Goal: Task Accomplishment & Management: Complete application form

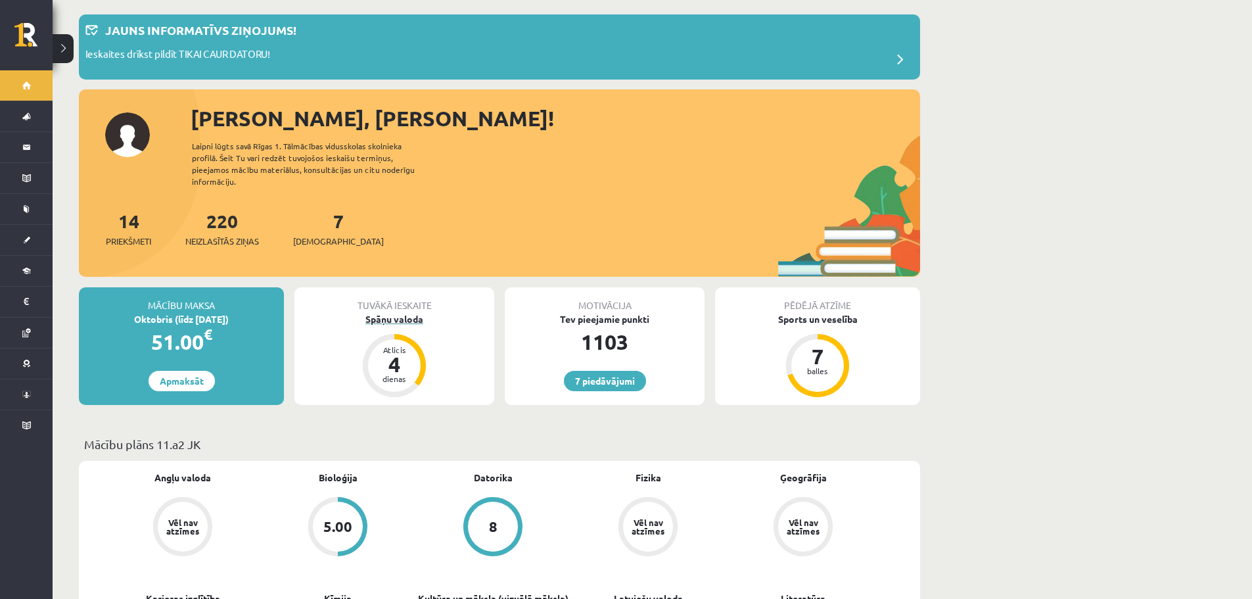
scroll to position [66, 0]
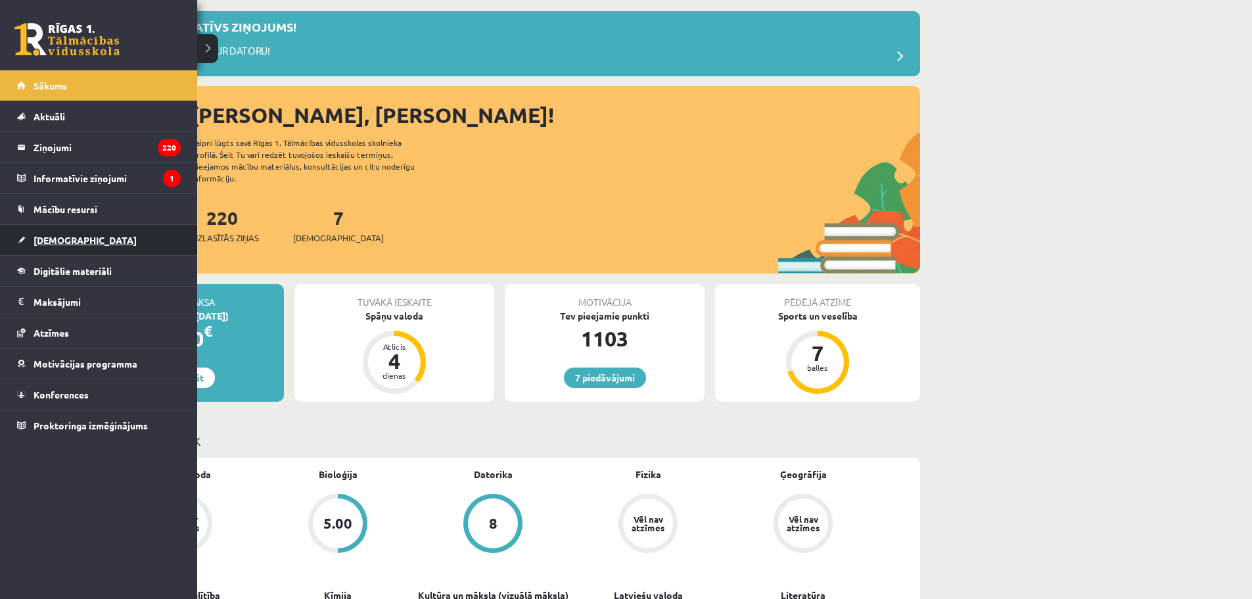
click at [72, 236] on span "[DEMOGRAPHIC_DATA]" at bounding box center [85, 240] width 103 height 12
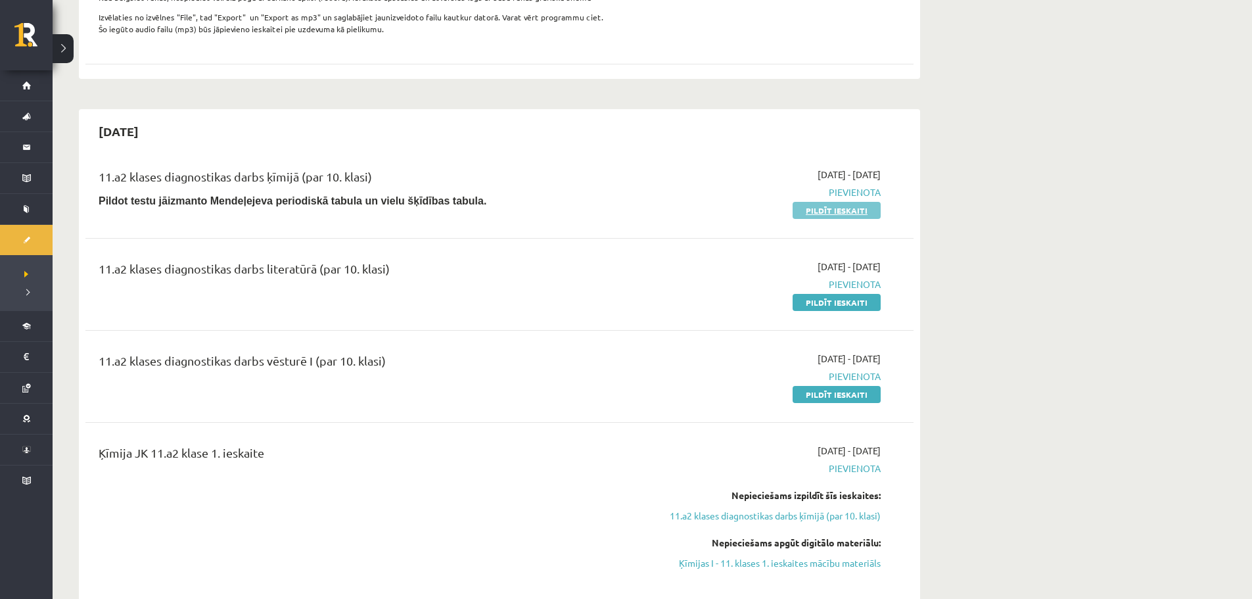
scroll to position [657, 0]
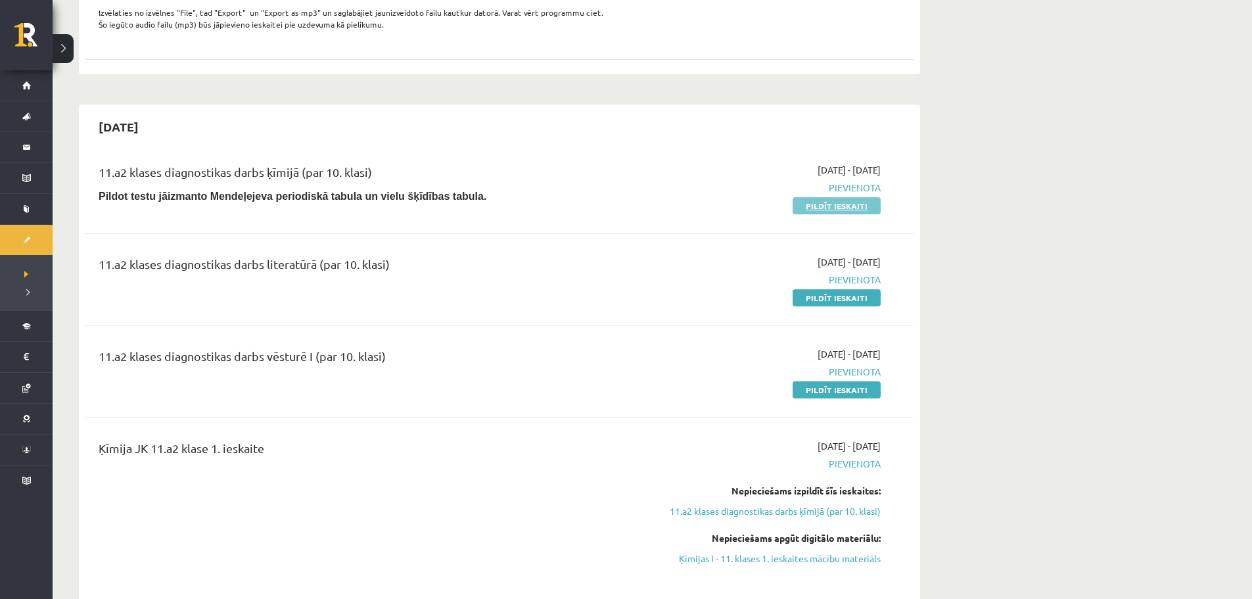
click at [851, 214] on link "Pildīt ieskaiti" at bounding box center [837, 205] width 88 height 17
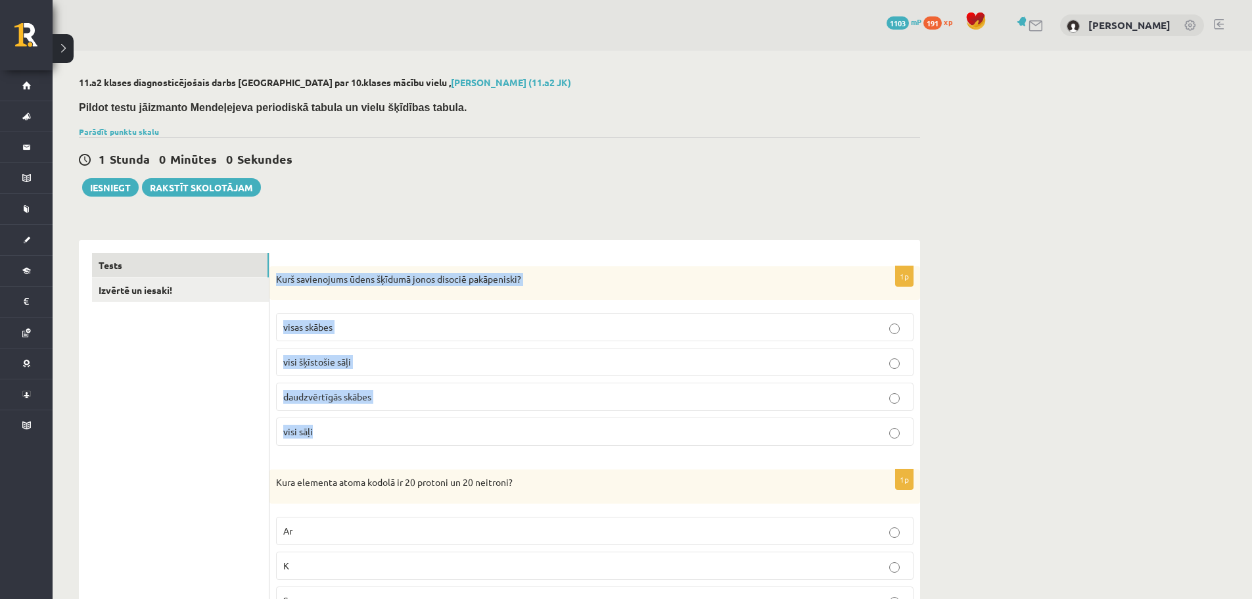
drag, startPoint x: 275, startPoint y: 275, endPoint x: 648, endPoint y: 415, distance: 398.5
click at [645, 416] on div "1p Kurš savienojums ūdens šķīdumā jonos disociē pakāpeniski? visas skābes visi …" at bounding box center [595, 361] width 651 height 191
copy div "Kurš savienojums ūdens šķīdumā jonos disociē pakāpeniski? visas skābes visi šķī…"
click at [277, 277] on p "Kurš savienojums ūdens šķīdumā jonos disociē pakāpeniski?" at bounding box center [562, 279] width 572 height 13
drag, startPoint x: 274, startPoint y: 277, endPoint x: 454, endPoint y: 422, distance: 230.5
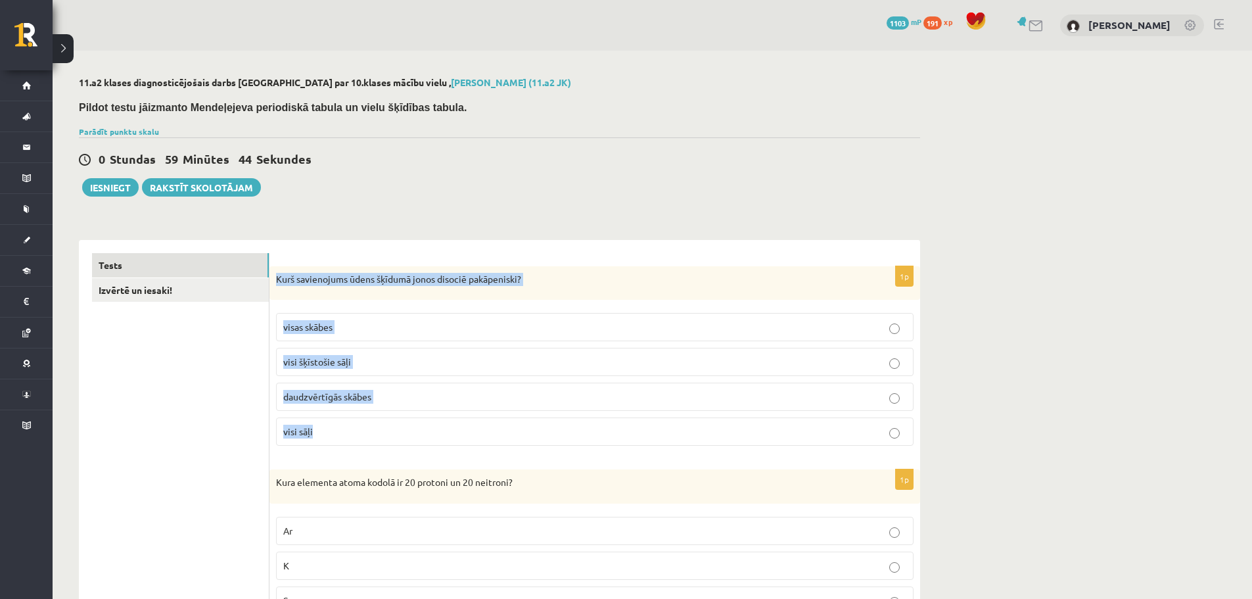
click at [454, 422] on div "1p Kurš savienojums ūdens šķīdumā jonos disociē pakāpeniski? visas skābes visi …" at bounding box center [595, 361] width 651 height 191
copy div "Kurš savienojums ūdens šķīdumā jonos disociē pakāpeniski? visas skābes visi šķī…"
click at [369, 398] on span "daudzvērtīgās skābes" at bounding box center [327, 396] width 88 height 12
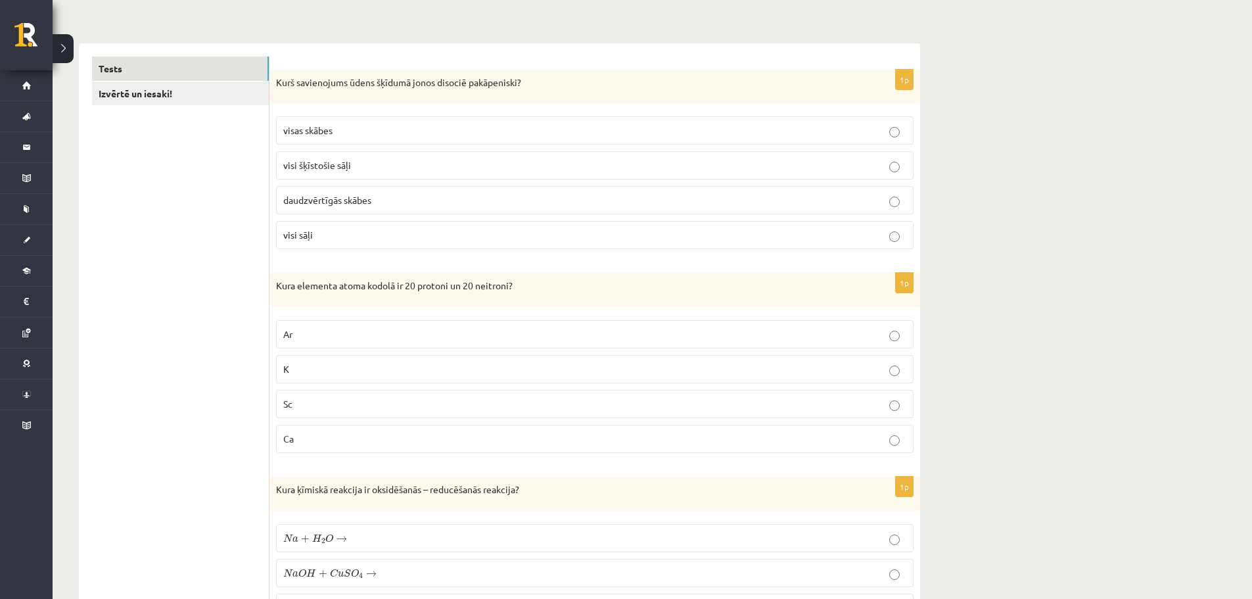
scroll to position [197, 0]
drag, startPoint x: 273, startPoint y: 281, endPoint x: 456, endPoint y: 433, distance: 237.2
click at [456, 433] on div "1p Kura elementa atoma kodolā ir 20 protoni un 20 neitroni? Ar K Sc Ca" at bounding box center [595, 367] width 651 height 191
copy div "Kura elementa atoma kodolā ir 20 protoni un 20 neitroni? Ar K Sc Ca"
click at [308, 436] on p "Ca" at bounding box center [594, 438] width 623 height 14
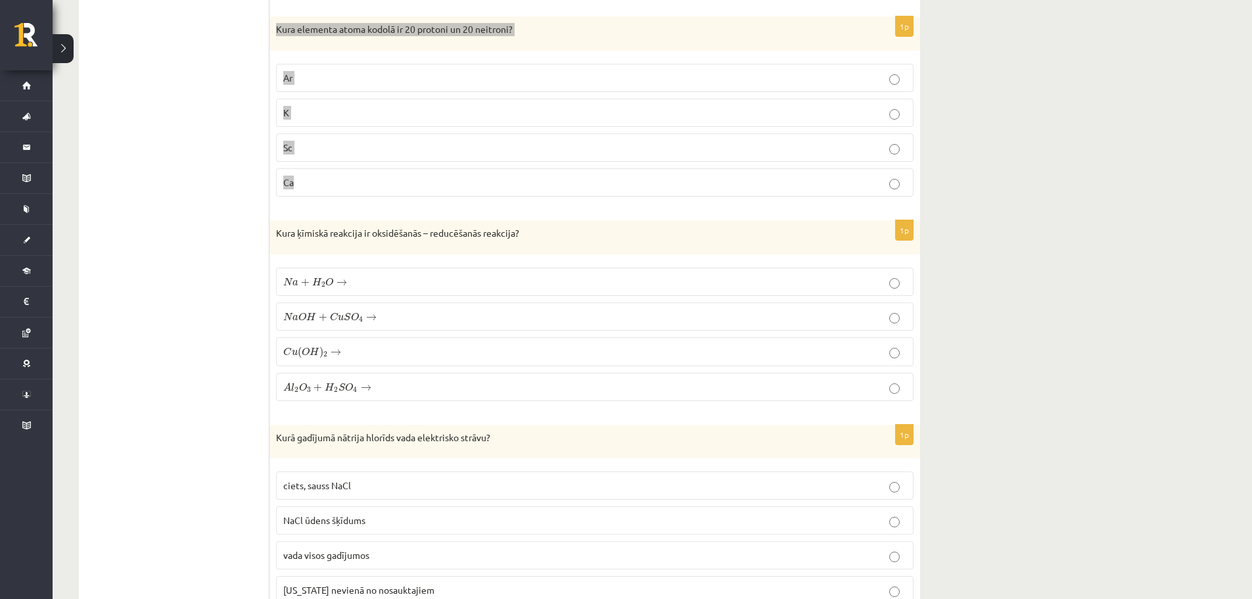
scroll to position [460, 0]
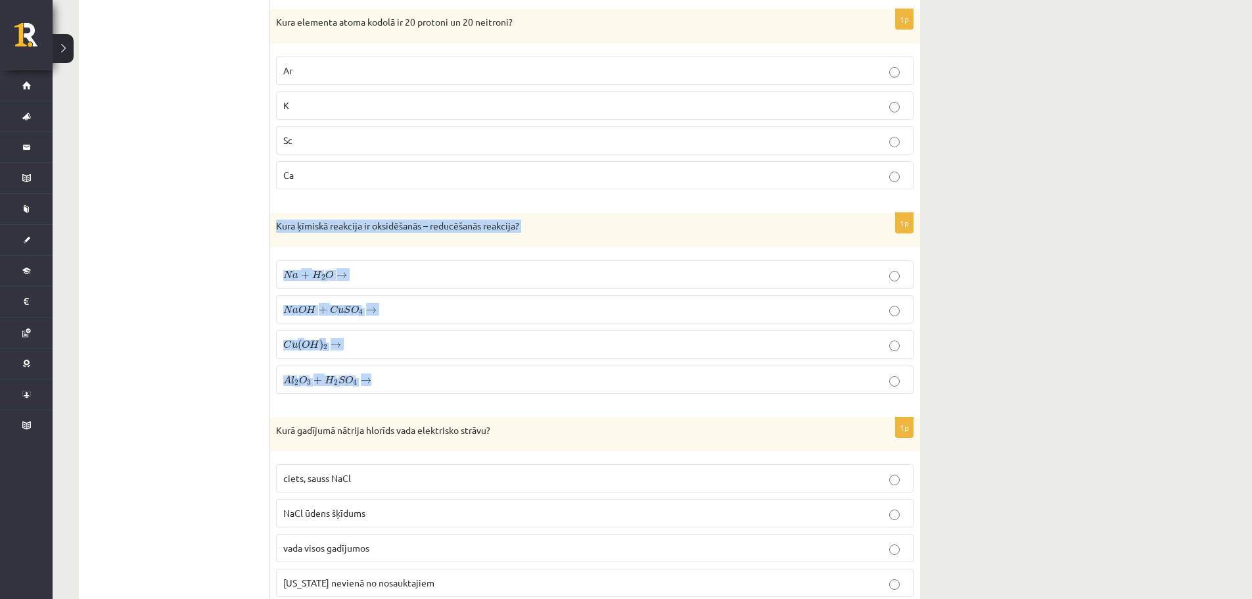
drag, startPoint x: 273, startPoint y: 223, endPoint x: 521, endPoint y: 380, distance: 292.9
click at [519, 384] on div "1p Kura ķīmiskā reakcija ir oksidēšanās – reducēšanās reakcija? N a + H 2 O → N…" at bounding box center [595, 308] width 651 height 191
copy div "Kura ķīmiskā reakcija ir oksidēšanās – reducēšanās reakcija? N a + H 2 O → N a …"
click at [325, 271] on span "O" at bounding box center [329, 274] width 8 height 9
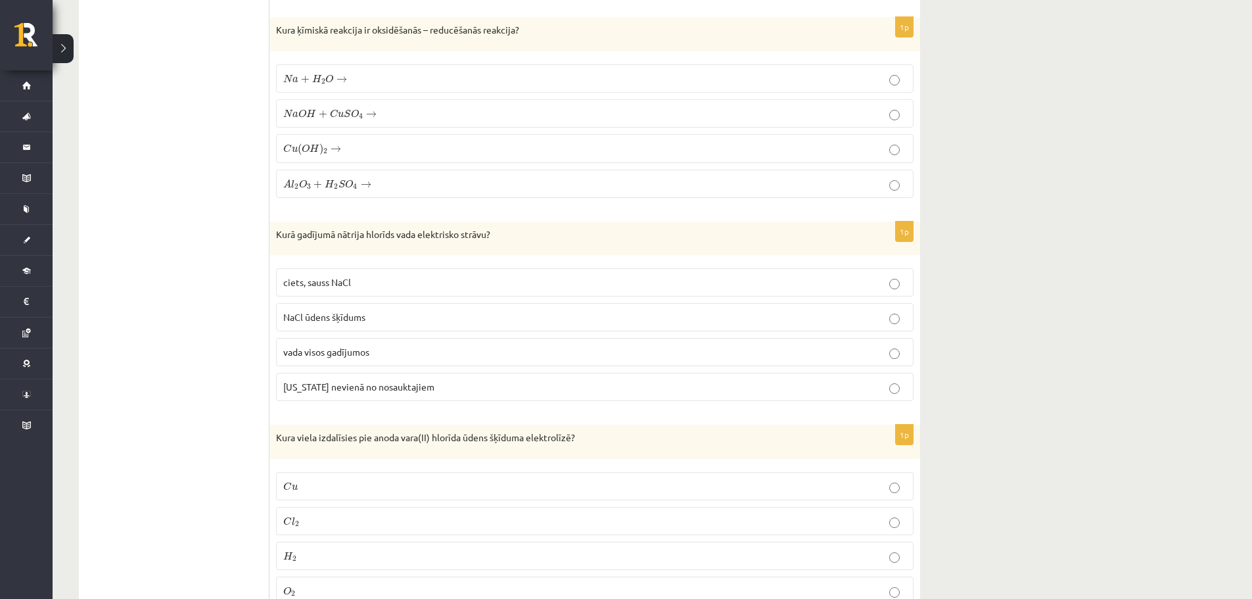
scroll to position [657, 0]
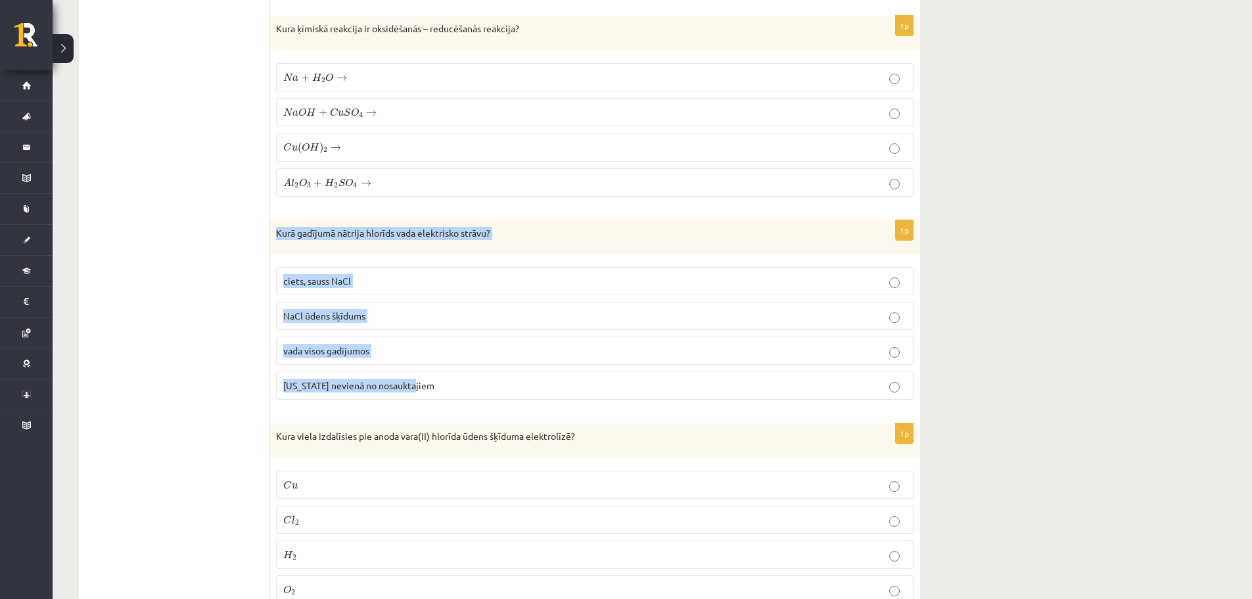
drag, startPoint x: 273, startPoint y: 229, endPoint x: 495, endPoint y: 372, distance: 264.0
click at [494, 374] on div "1p Kurā gadījumā nātrija hlorīds vada elektrisko strāvu? ciets, sauss NaCl NaCl…" at bounding box center [595, 315] width 651 height 191
copy div "Kurā gadījumā nātrija hlorīds vada elektrisko strāvu? ciets, sauss NaCl NaCl ūd…"
click at [390, 317] on p "NaCl ūdens šķīdums" at bounding box center [594, 316] width 623 height 14
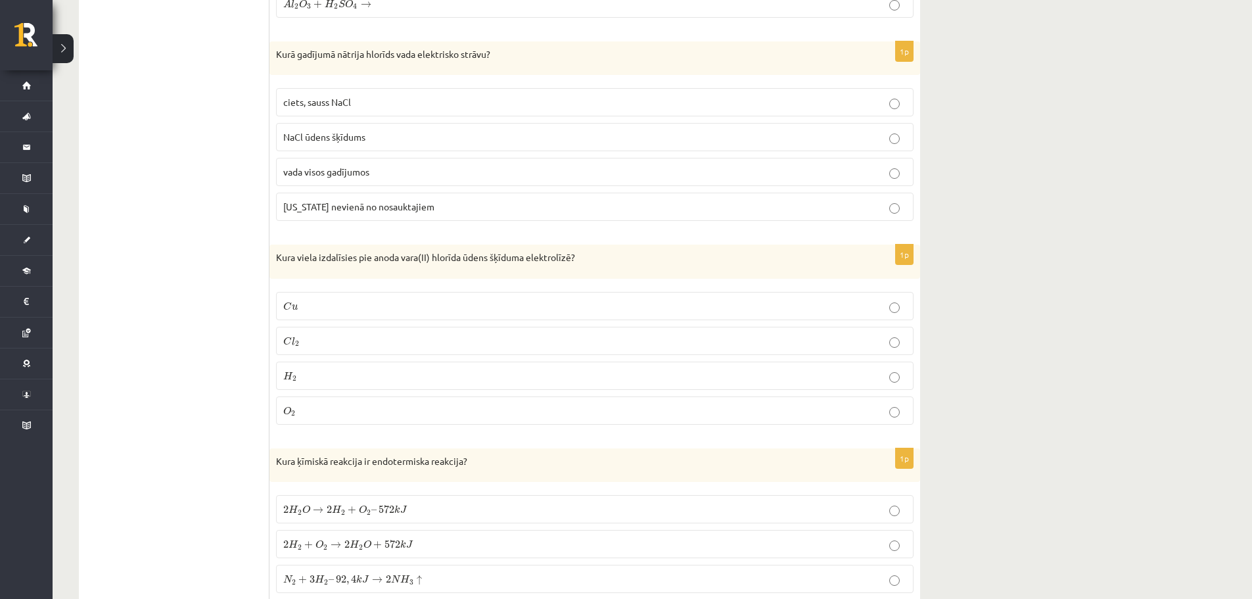
scroll to position [855, 0]
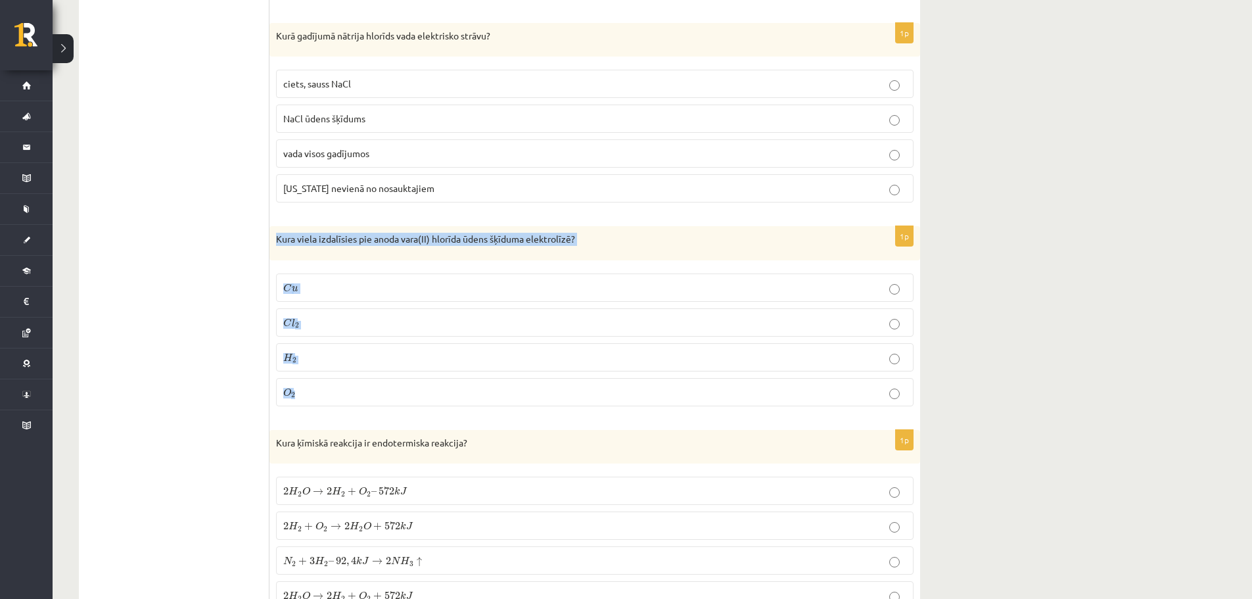
drag, startPoint x: 275, startPoint y: 239, endPoint x: 428, endPoint y: 385, distance: 211.1
click at [428, 385] on div "1p Kura viela izdalīsies pie anoda vara(II) hlorīda ūdens šķīduma elektrolīzē? …" at bounding box center [595, 321] width 651 height 191
copy div "Kura viela izdalīsies pie anoda vara(II) hlorīda ūdens šķīduma elektrolīzē? C u…"
click at [360, 311] on label "C l 2 C l 2" at bounding box center [595, 322] width 638 height 28
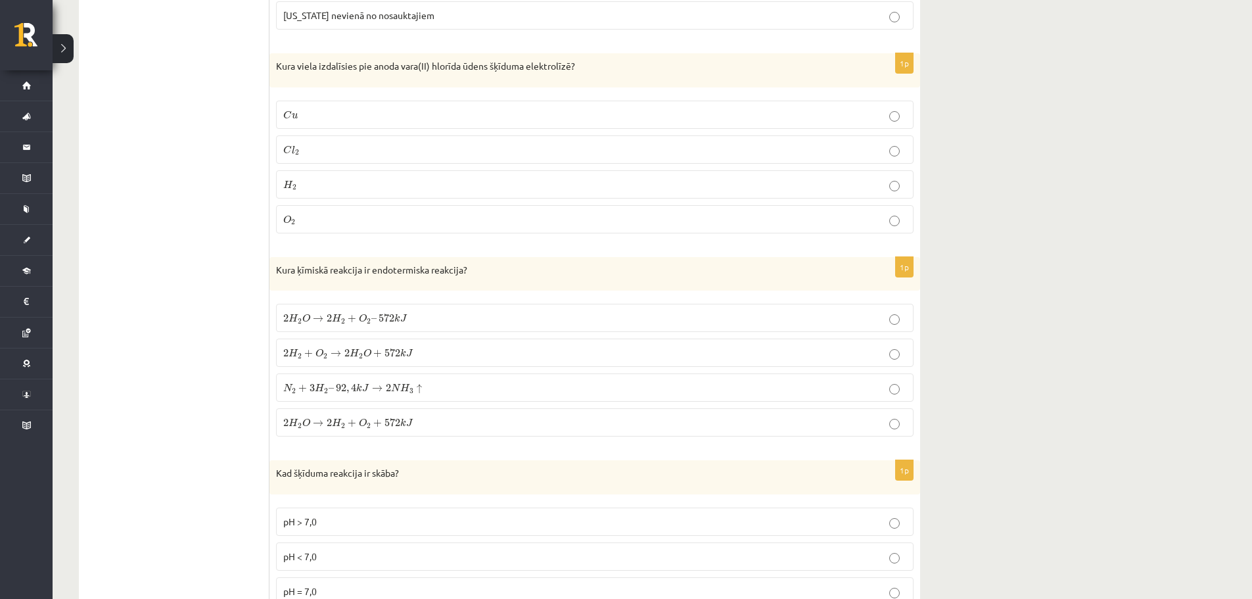
scroll to position [1052, 0]
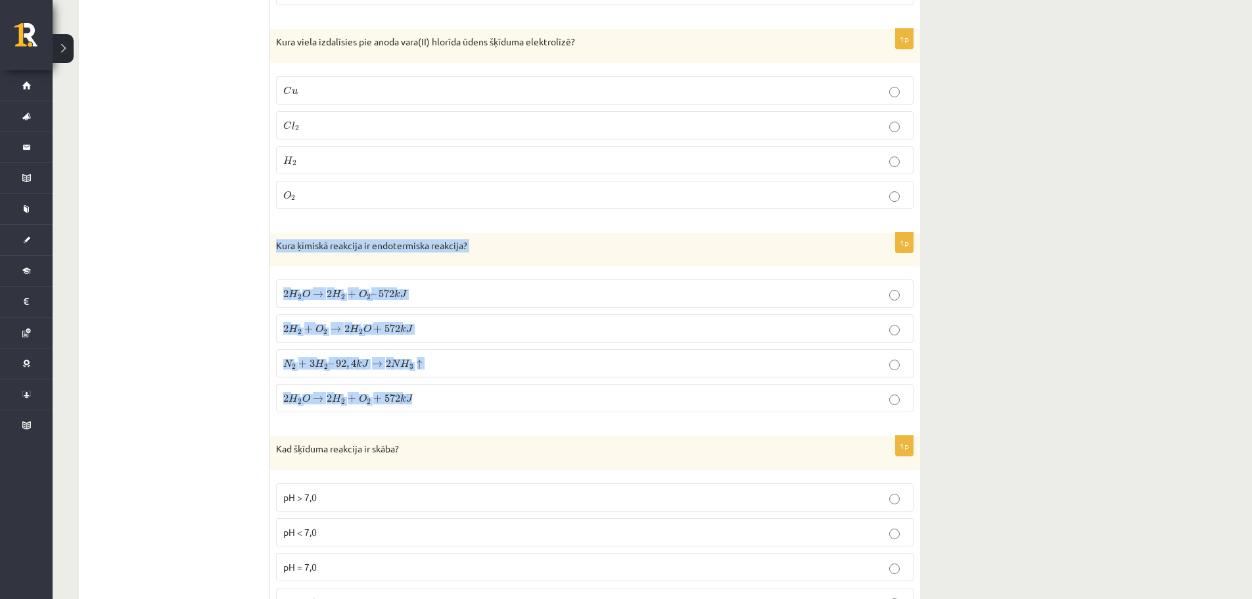
drag, startPoint x: 271, startPoint y: 243, endPoint x: 513, endPoint y: 396, distance: 285.4
click at [513, 396] on div "1p Kura ķīmiskā reakcija ir endotermiska reakcija? 2 H 2 O → 2 H 2 + O 2 – 572 …" at bounding box center [595, 328] width 651 height 191
copy div "Kura ķīmiskā reakcija ir endotermiska reakcija? 2 H 2 O → 2 H 2 + O 2 – 572 k J…"
click at [364, 391] on p "2 H 2 O → 2 H 2 + O 2 + 572 k J 2 H 2 O → 2 H 2 + O 2 + 572 k J" at bounding box center [594, 398] width 623 height 14
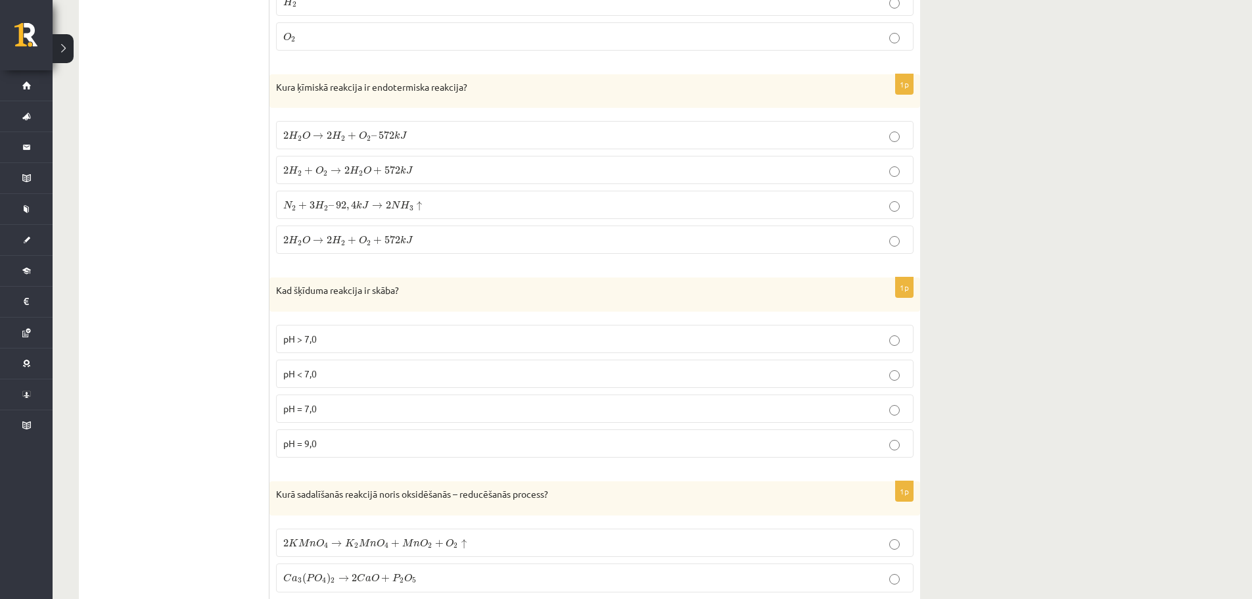
scroll to position [1249, 0]
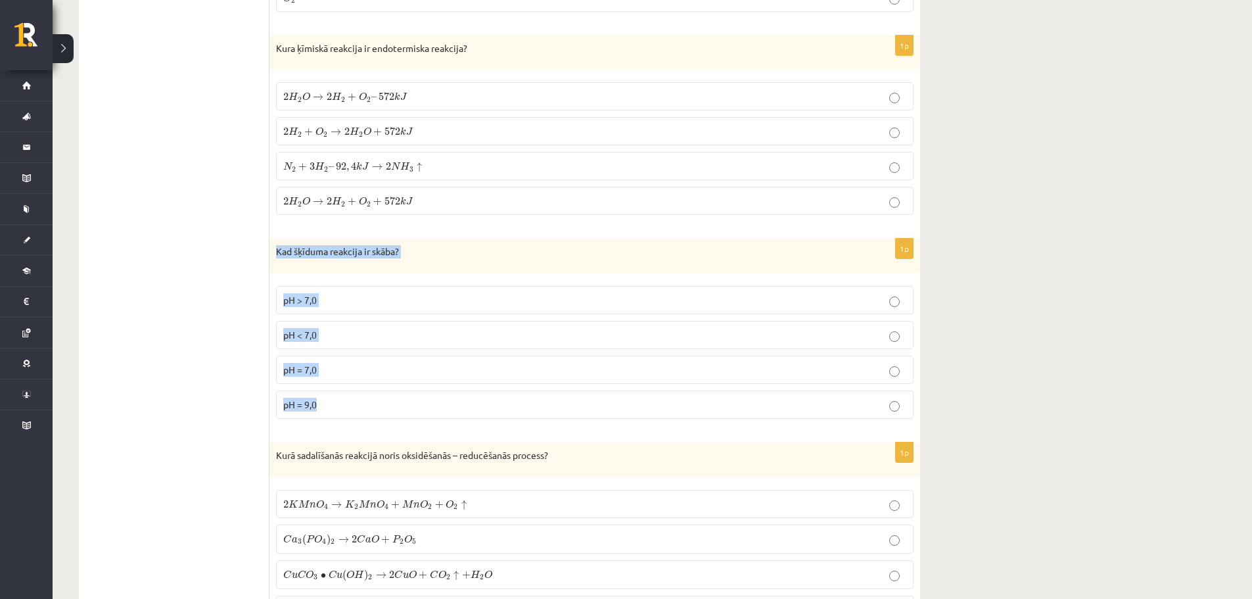
drag, startPoint x: 273, startPoint y: 247, endPoint x: 456, endPoint y: 398, distance: 237.7
click at [454, 397] on div "1p Kad šķīduma reakcija ir skāba? pH > 7,0 pH < 7,0 pH = 7,0 pH = 9,0" at bounding box center [595, 334] width 651 height 191
copy div "Kad šķīduma reakcija ir skāba? pH > 7,0 pH < 7,0 pH = 7,0 pH = 9,0"
click at [348, 329] on p "pH < 7,0" at bounding box center [594, 335] width 623 height 14
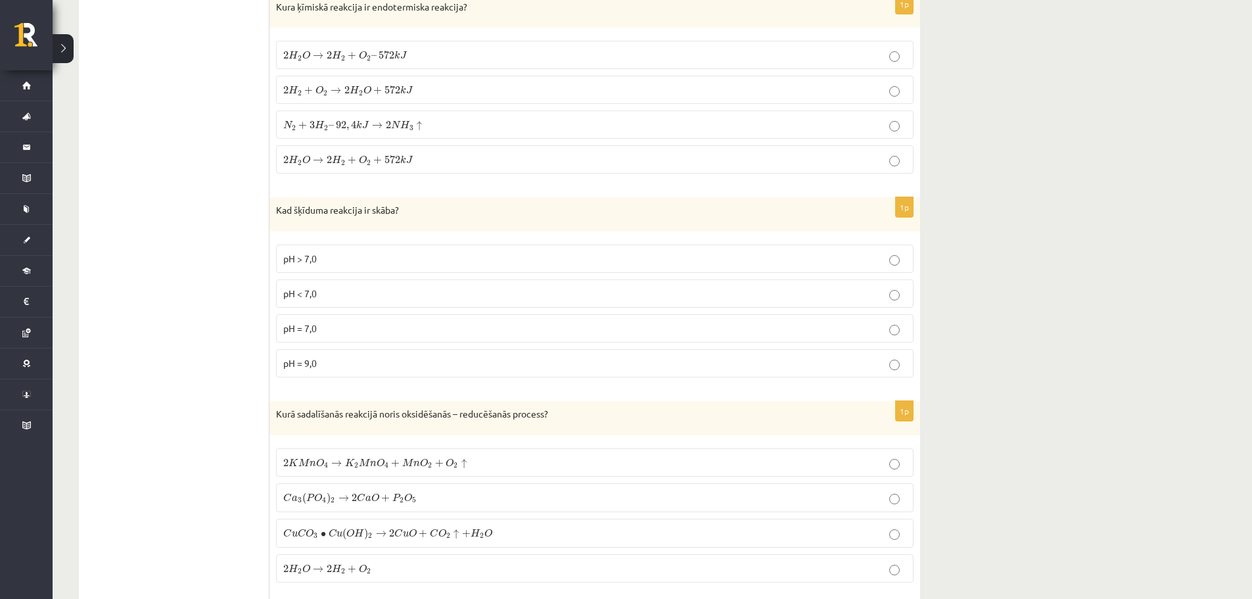
scroll to position [1446, 0]
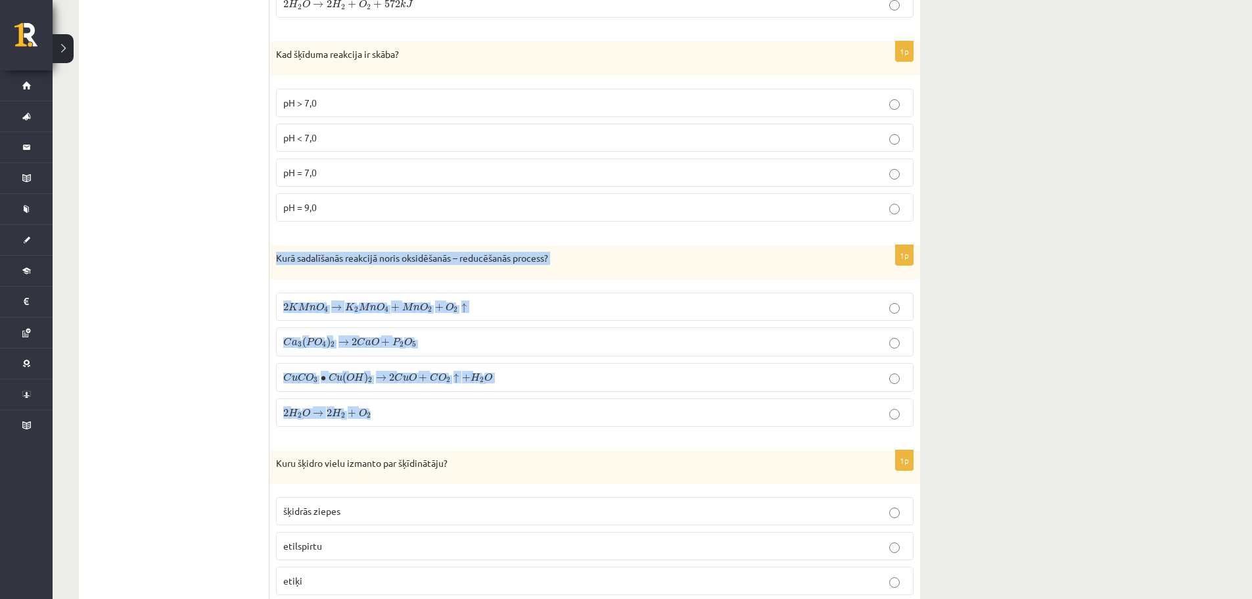
drag, startPoint x: 278, startPoint y: 252, endPoint x: 573, endPoint y: 402, distance: 330.1
click at [558, 400] on div "1p Kurā sadalīšanās reakcijā noris oksidēšanās – reducēšanās process? 2 K M n O…" at bounding box center [595, 341] width 651 height 192
copy div "Kurā sadalīšanās reakcijā noris oksidēšanās – reducēšanās process? 2 K M n O 4 …"
click at [347, 302] on span "K" at bounding box center [350, 306] width 10 height 9
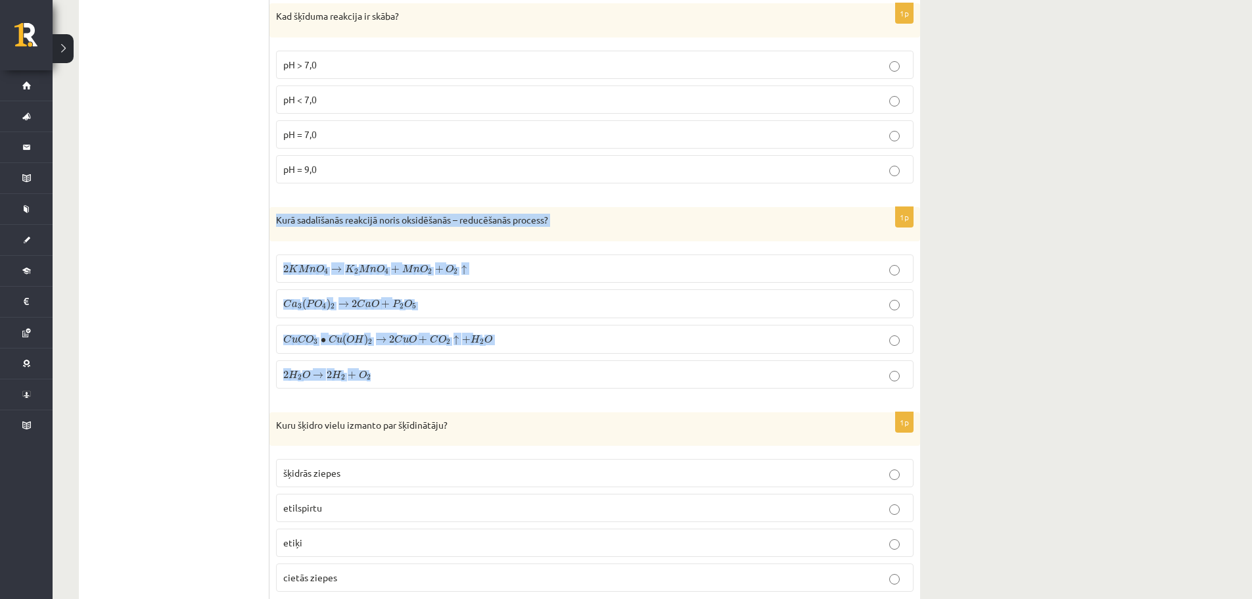
scroll to position [1709, 0]
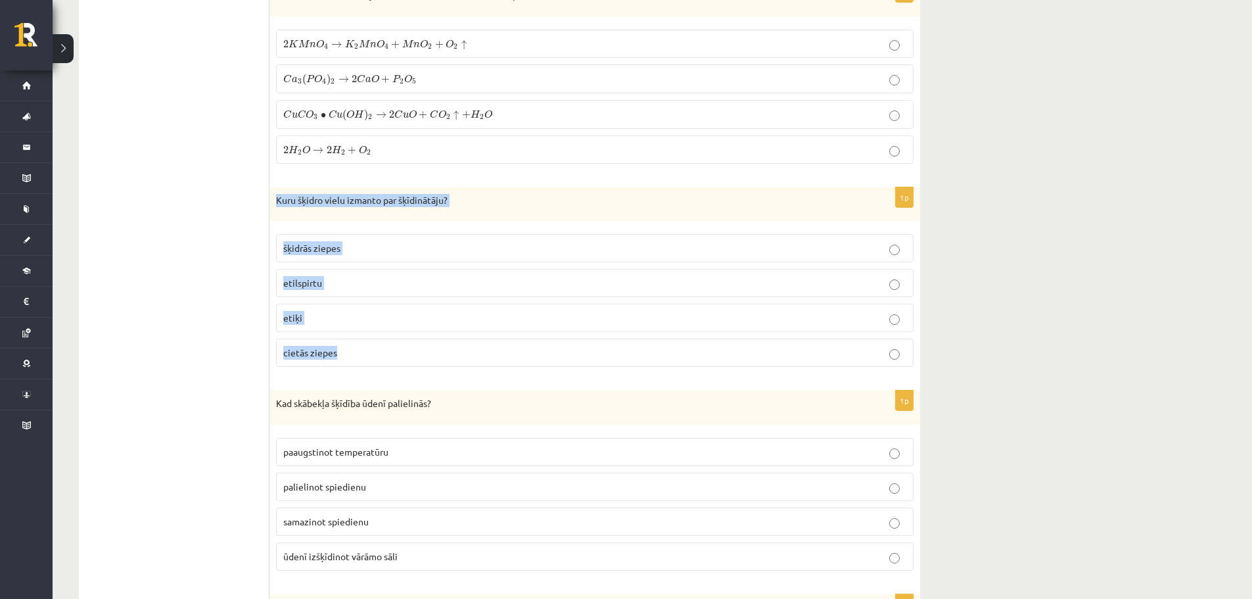
drag, startPoint x: 292, startPoint y: 203, endPoint x: 544, endPoint y: 344, distance: 288.7
click at [539, 344] on div "1p Kuru šķidro vielu izmanto par šķīdinātāju? šķidrās ziepes [GEOGRAPHIC_DATA] …" at bounding box center [595, 282] width 651 height 191
copy div "Kuru šķidro vielu izmanto par šķīdinātāju? šķidrās ziepes etilspirtu etiķi ciet…"
click at [312, 280] on span "etilspirtu" at bounding box center [302, 283] width 39 height 12
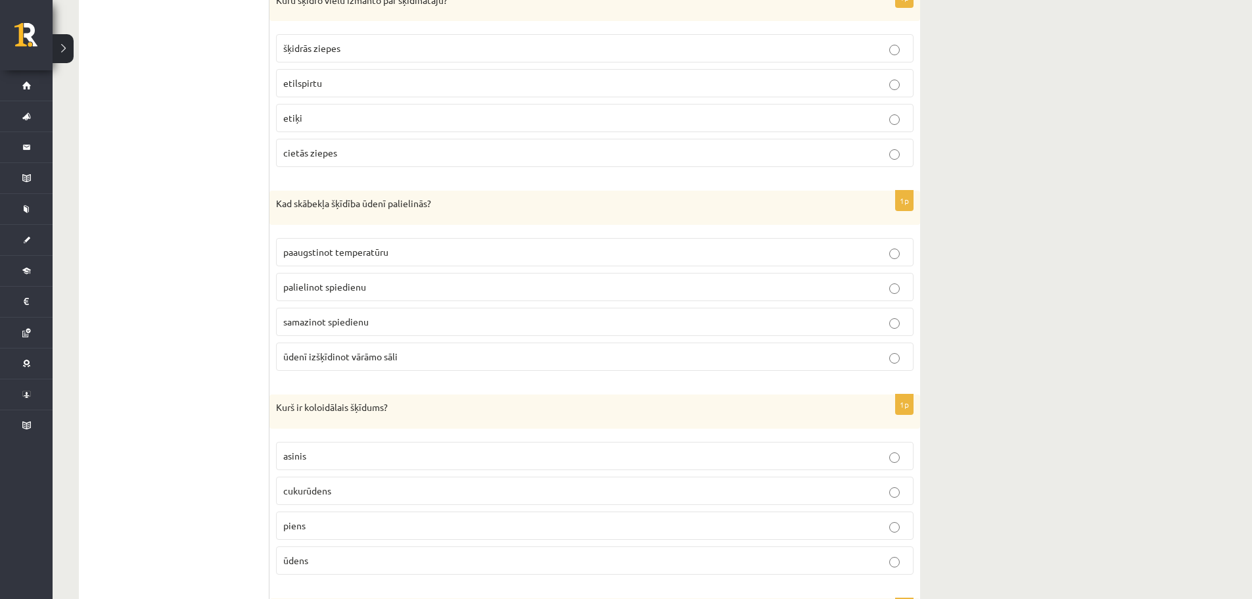
scroll to position [1972, 0]
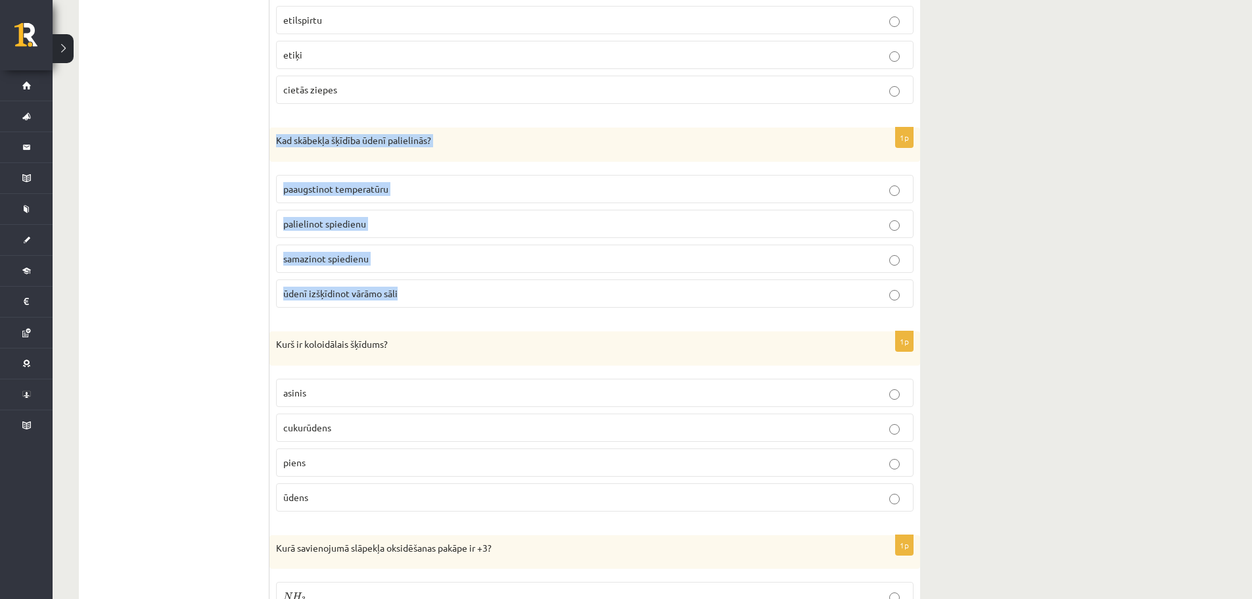
drag, startPoint x: 273, startPoint y: 135, endPoint x: 482, endPoint y: 293, distance: 262.0
click at [484, 307] on div "1p Kad skābekļa šķīdība ūdenī palielinās? paaugstinot temperatūru palielinot sp…" at bounding box center [595, 223] width 651 height 191
click at [400, 220] on p "palielinot spiedienu" at bounding box center [594, 224] width 623 height 14
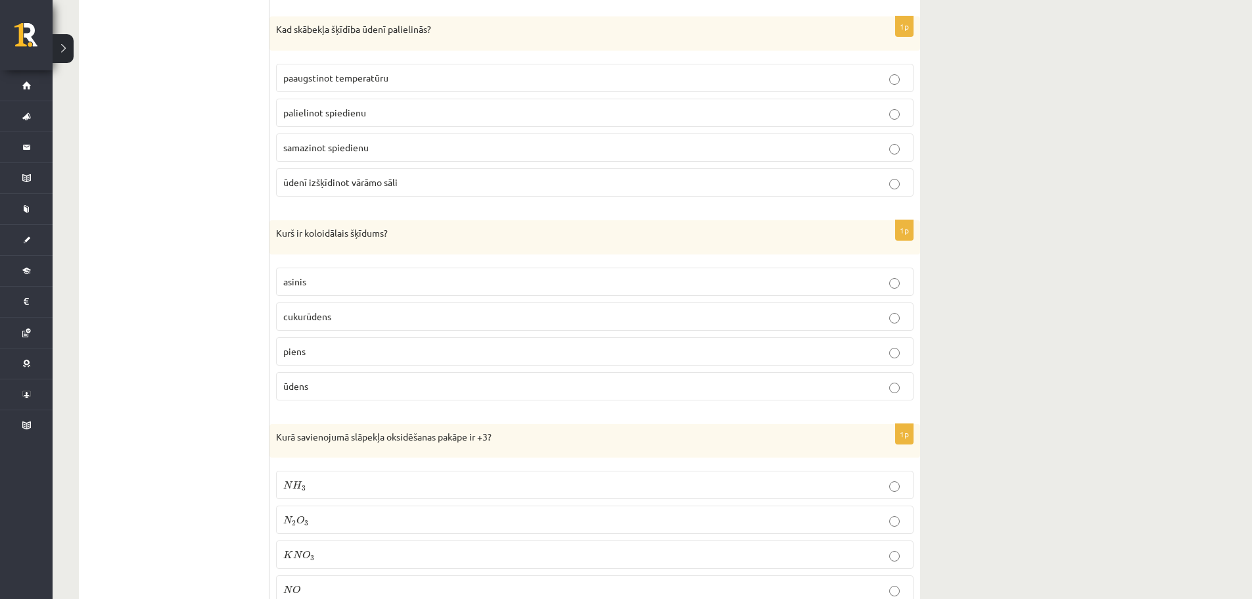
scroll to position [2169, 0]
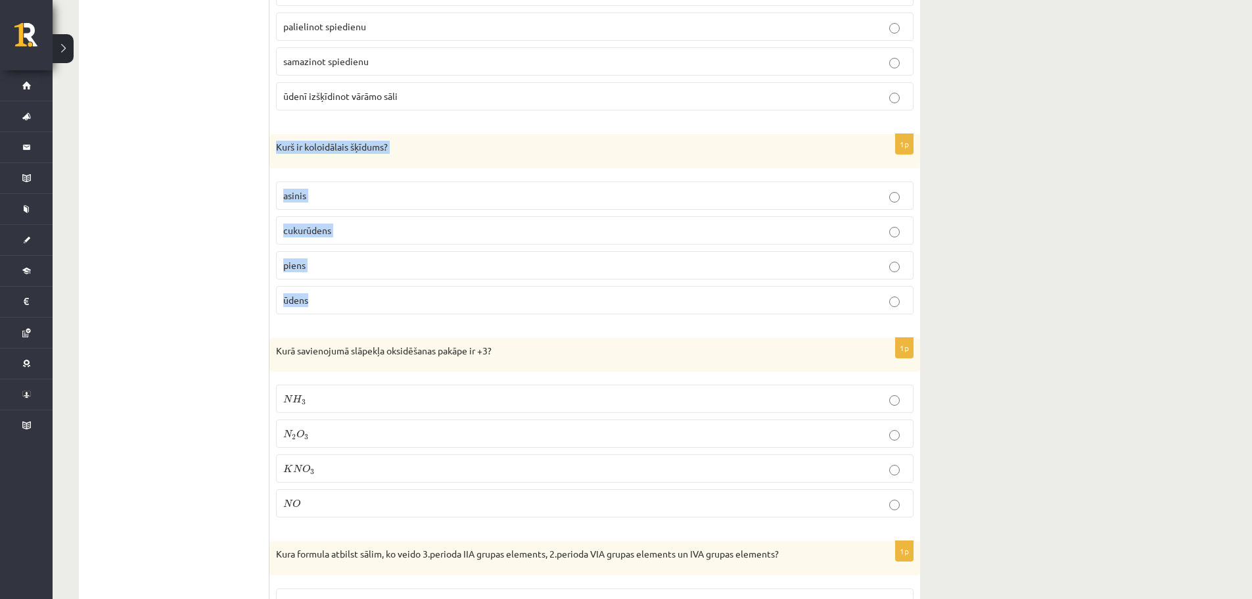
drag, startPoint x: 317, startPoint y: 154, endPoint x: 472, endPoint y: 295, distance: 209.4
click at [471, 296] on div "1p Kurš ir koloidālais šķīdums? asinis [GEOGRAPHIC_DATA] piens ūdens" at bounding box center [595, 229] width 651 height 191
click at [333, 259] on p "piens" at bounding box center [594, 265] width 623 height 14
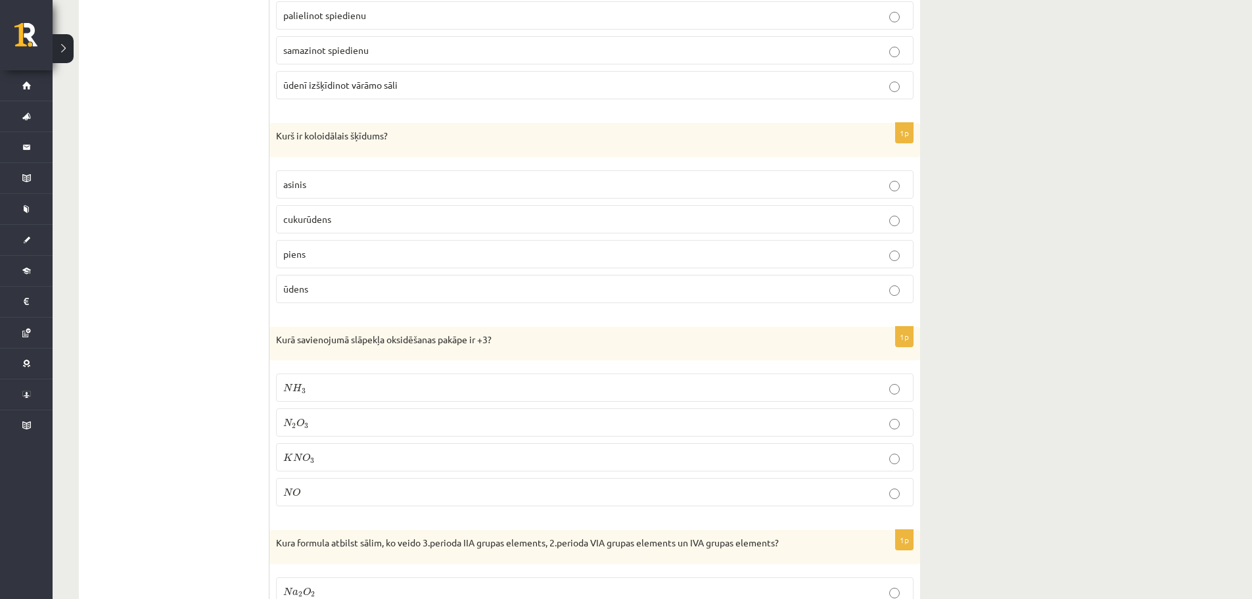
scroll to position [2210, 0]
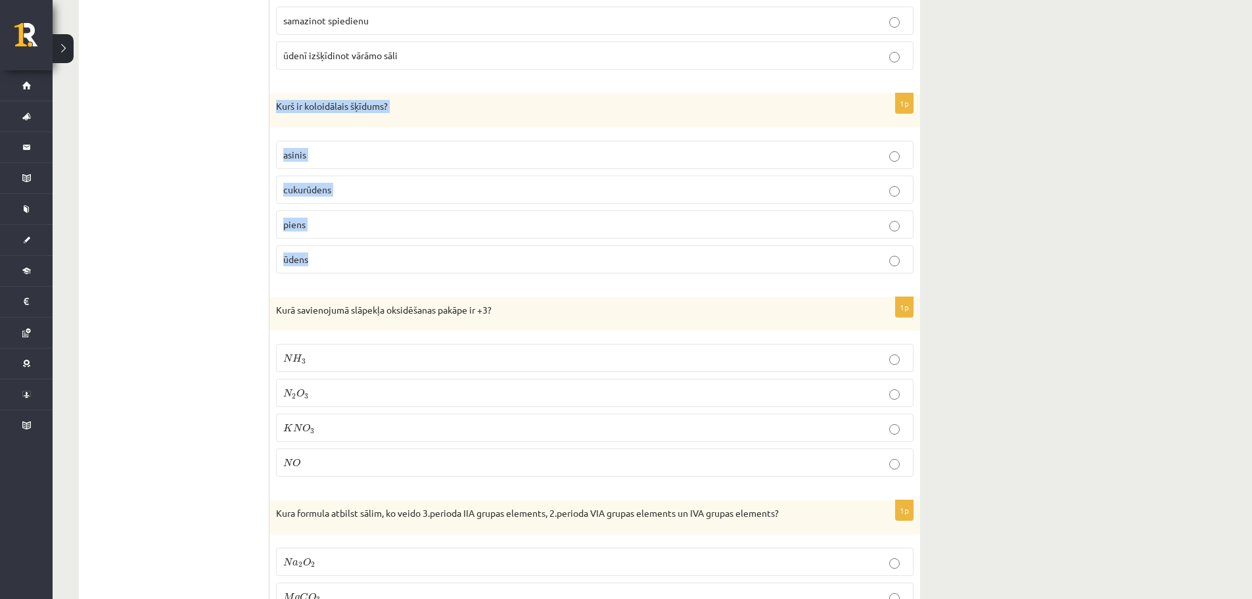
drag, startPoint x: 272, startPoint y: 103, endPoint x: 429, endPoint y: 251, distance: 215.7
click at [427, 250] on div "1p Kurš ir koloidālais šķīdums? asinis [GEOGRAPHIC_DATA] piens ūdens" at bounding box center [595, 188] width 651 height 191
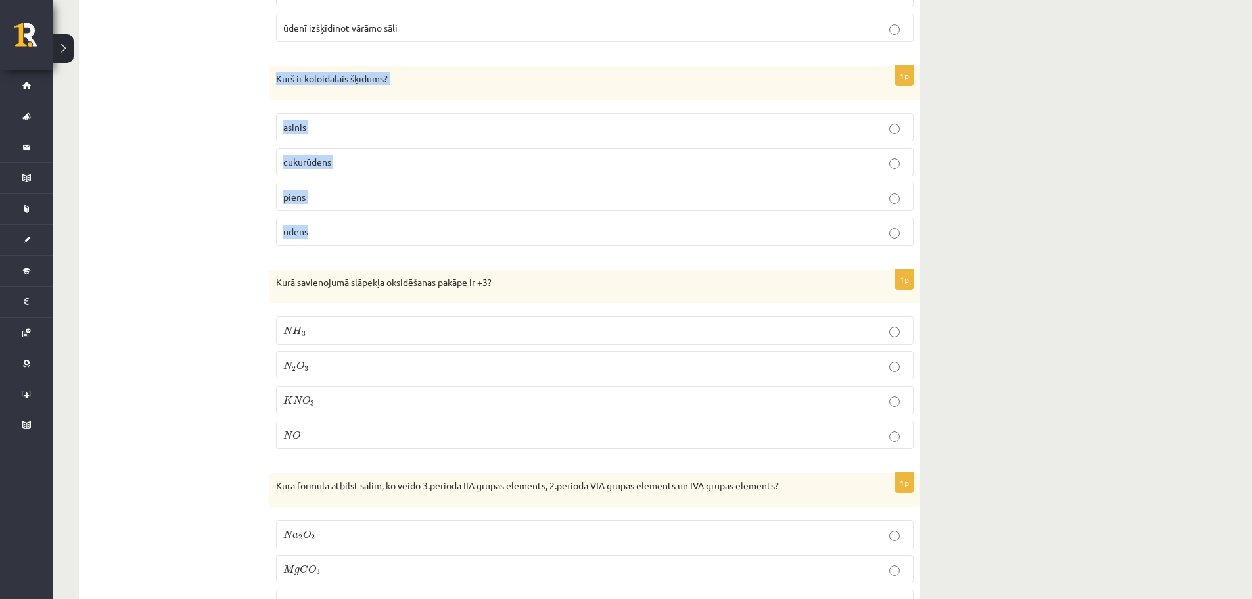
scroll to position [2276, 0]
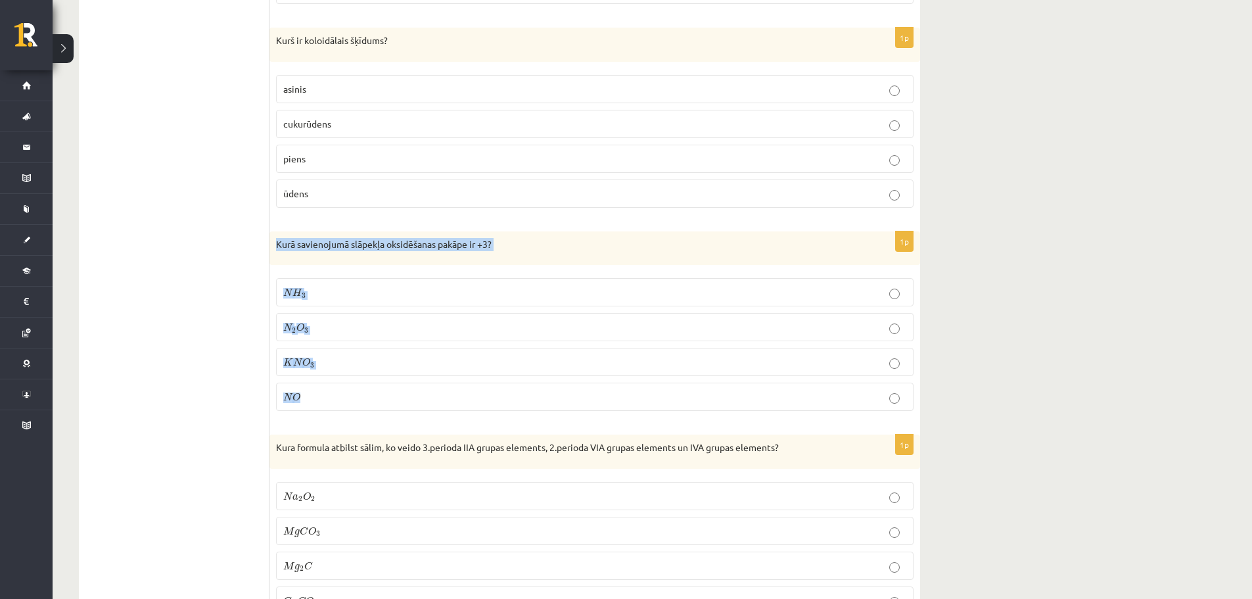
drag, startPoint x: 273, startPoint y: 239, endPoint x: 536, endPoint y: 394, distance: 305.6
click at [536, 396] on div "1p Kurā savienojumā slāpekļa oksidēšanas pakāpe ir +3? N H 3 N H 3 N 2 O 3 N 2 …" at bounding box center [595, 326] width 651 height 191
click at [270, 238] on div "Kurā savienojumā slāpekļa oksidēšanas pakāpe ir +3?" at bounding box center [595, 248] width 651 height 34
drag, startPoint x: 274, startPoint y: 238, endPoint x: 493, endPoint y: 392, distance: 267.5
click at [492, 390] on div "1p Kurā savienojumā slāpekļa oksidēšanas pakāpe ir +3? N H 3 N H 3 N 2 O 3 N 2 …" at bounding box center [595, 326] width 651 height 191
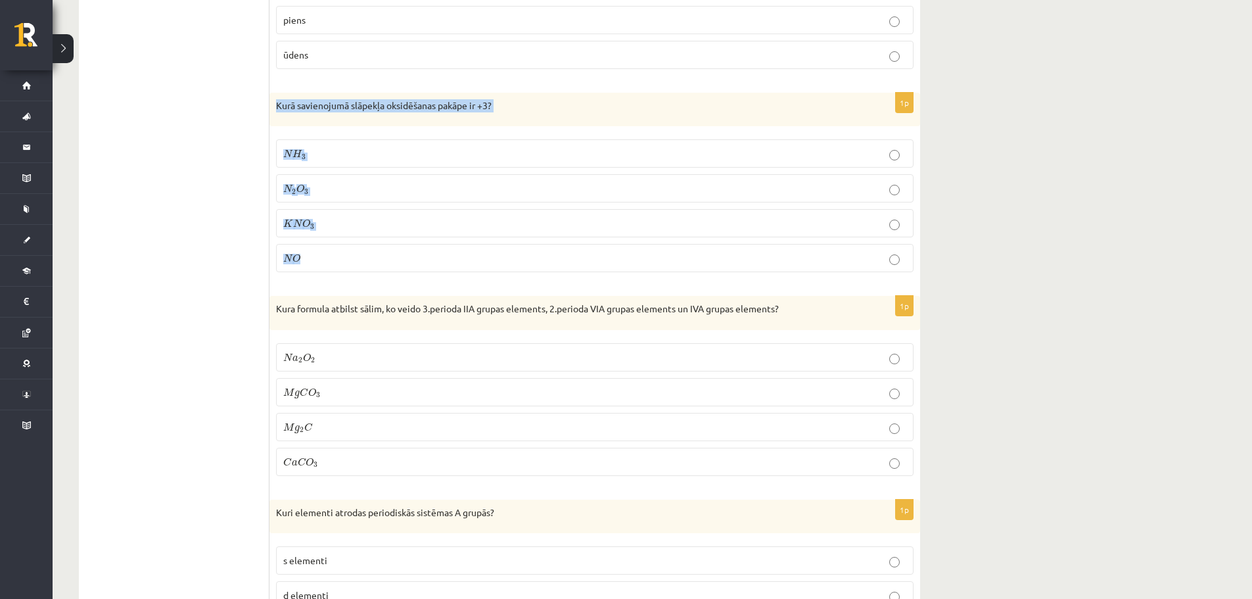
scroll to position [2407, 0]
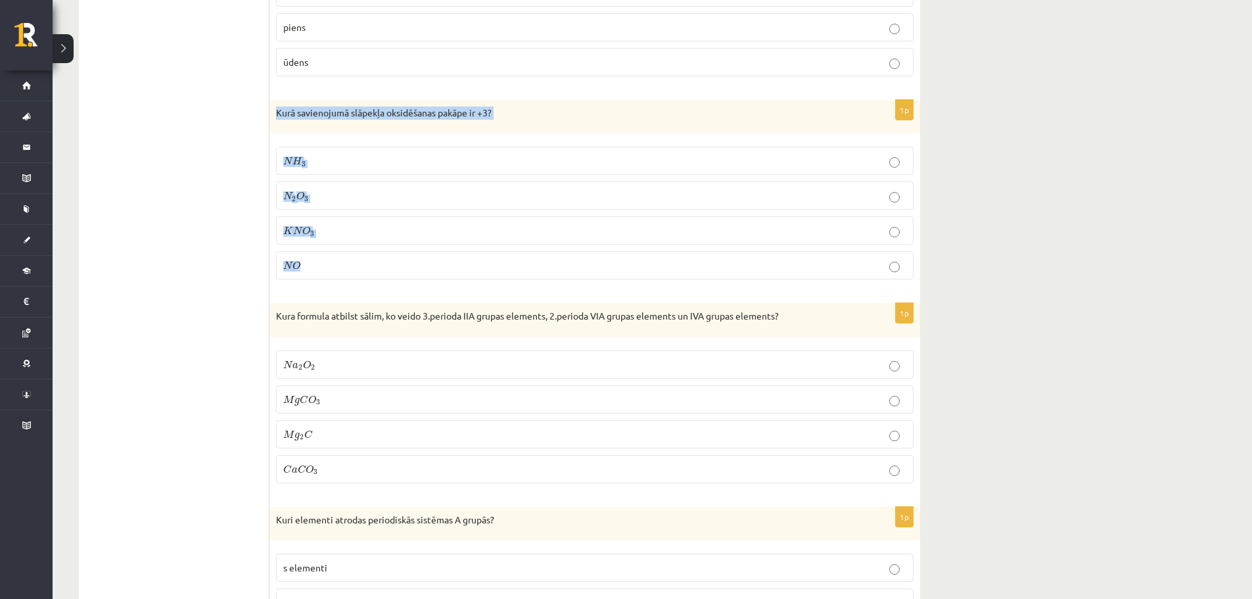
click at [360, 191] on p "N 2 O 3 N 2 O 3" at bounding box center [594, 196] width 623 height 14
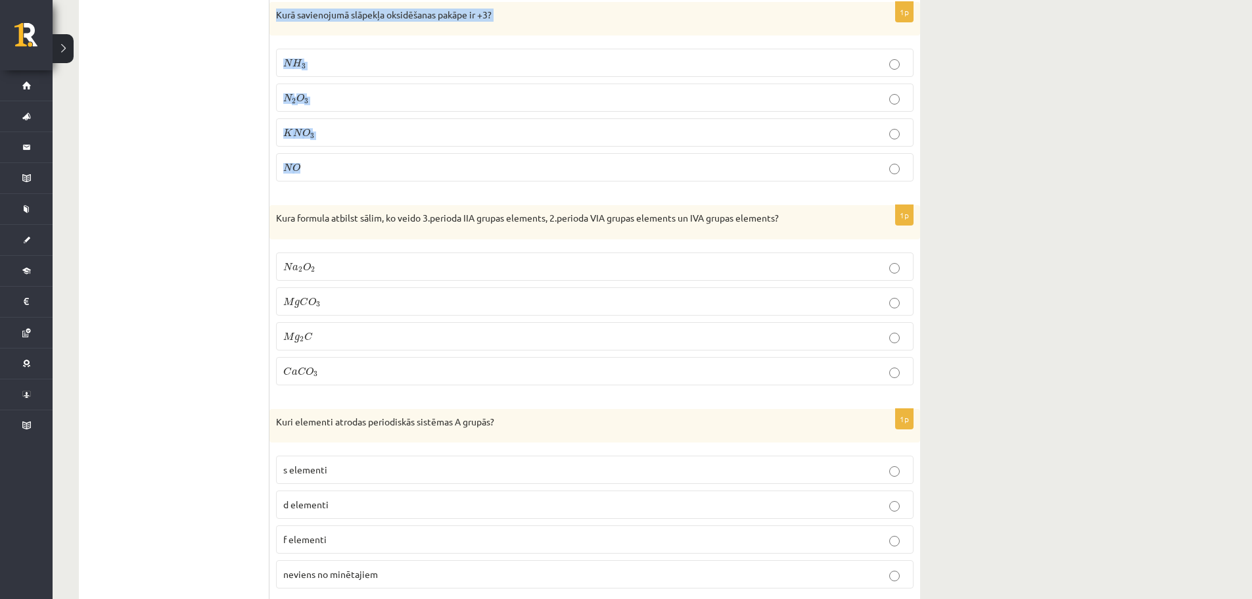
scroll to position [2539, 0]
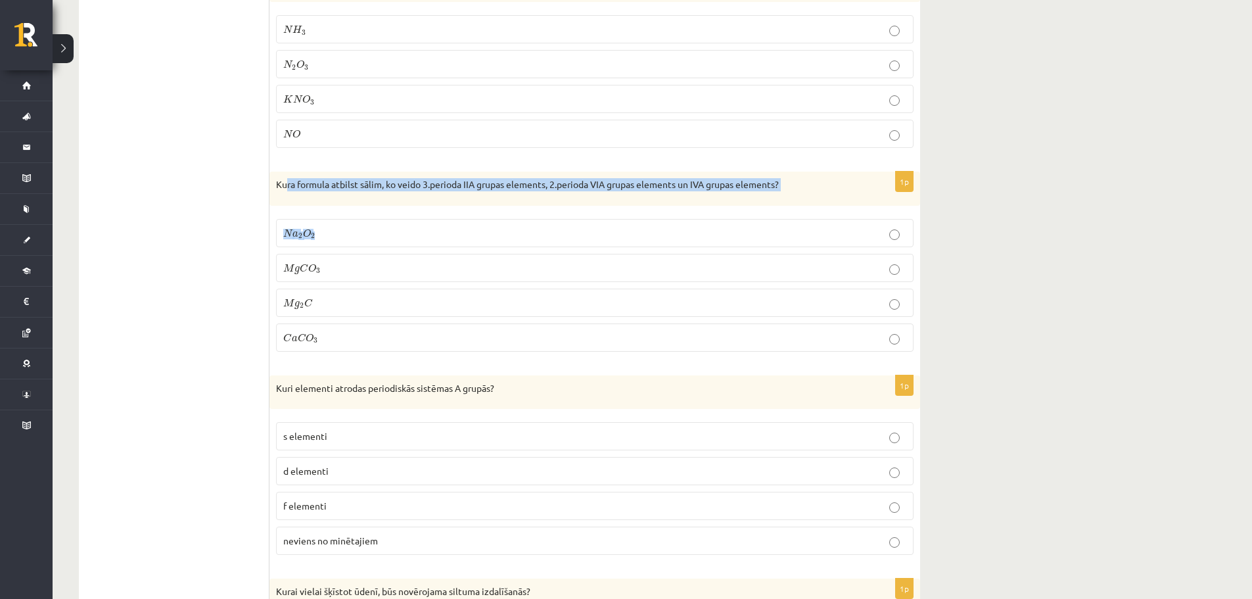
drag, startPoint x: 285, startPoint y: 176, endPoint x: 349, endPoint y: 189, distance: 65.6
click at [410, 235] on div "1p Kura formula atbilst sālim, ko veido 3.perioda IIA grupas elements, 2.period…" at bounding box center [595, 267] width 651 height 191
drag, startPoint x: 276, startPoint y: 181, endPoint x: 417, endPoint y: 336, distance: 209.9
click at [417, 336] on div "1p Kura formula atbilst sālim, ko veido 3.perioda IIA grupas elements, 2.period…" at bounding box center [595, 267] width 651 height 191
click at [308, 333] on span "O" at bounding box center [310, 337] width 8 height 9
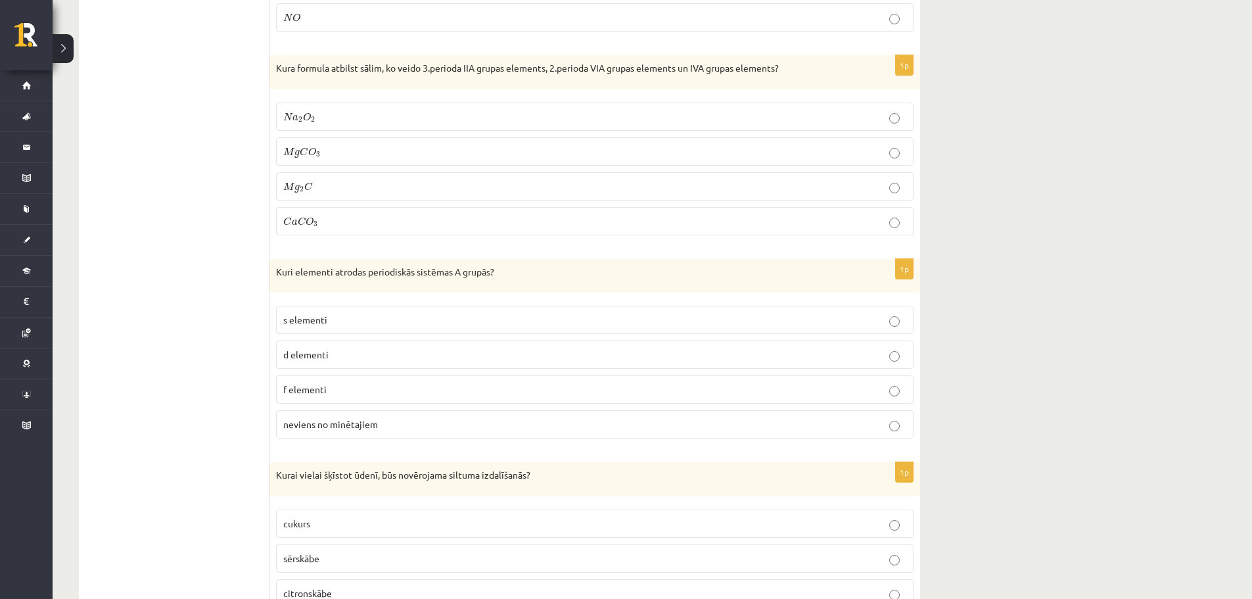
scroll to position [2670, 0]
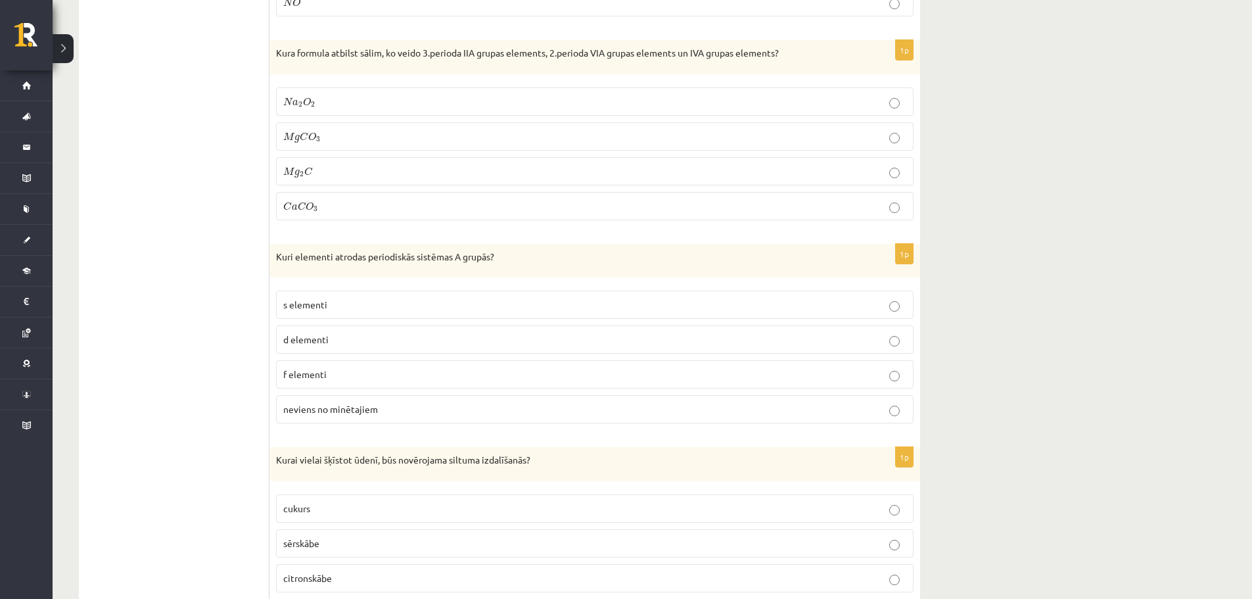
drag, startPoint x: 266, startPoint y: 254, endPoint x: 419, endPoint y: 374, distance: 194.7
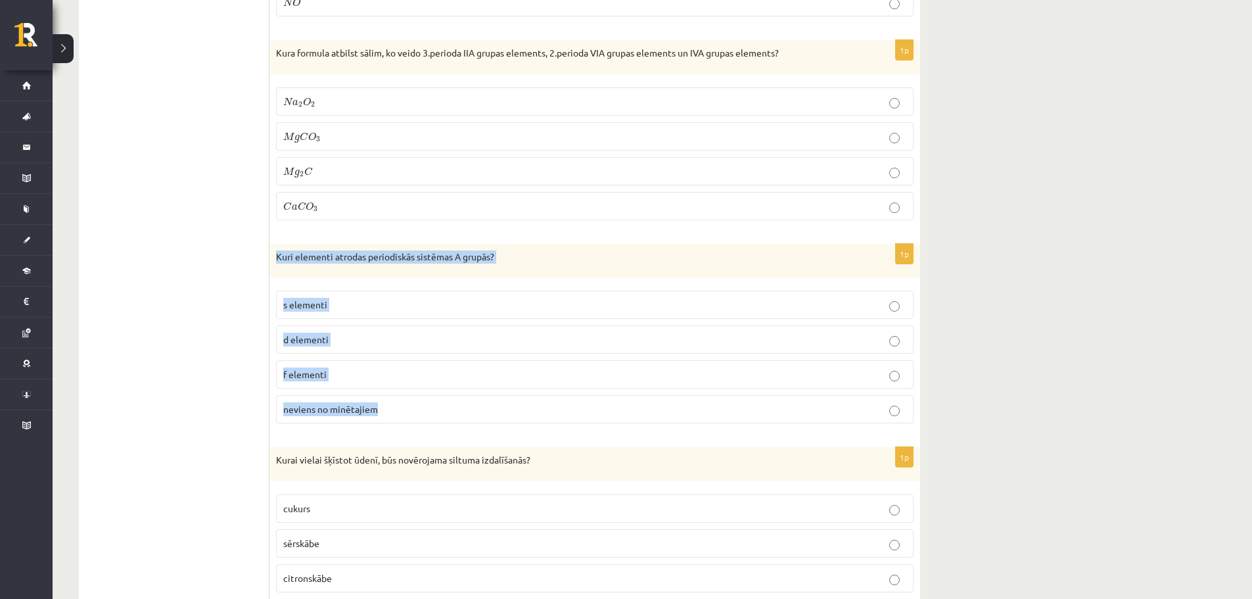
drag, startPoint x: 274, startPoint y: 252, endPoint x: 471, endPoint y: 401, distance: 247.3
click at [471, 401] on div "1p Kuri elementi atrodas periodiskās sistēmas A grupās? s elementi d elementi f…" at bounding box center [595, 339] width 651 height 191
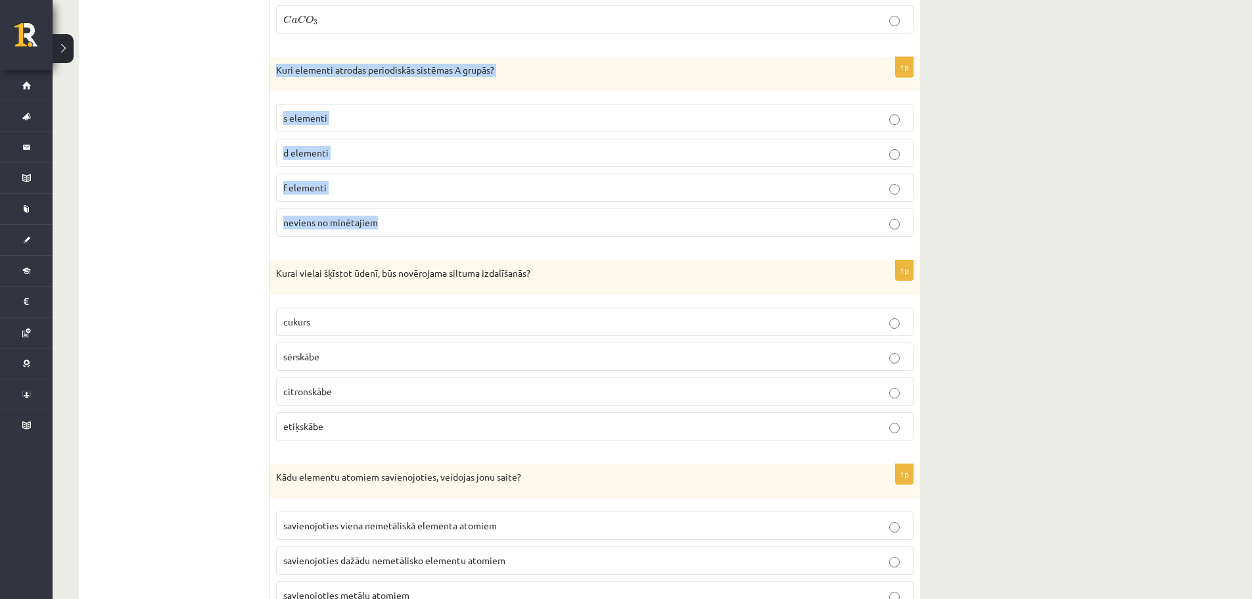
scroll to position [2802, 0]
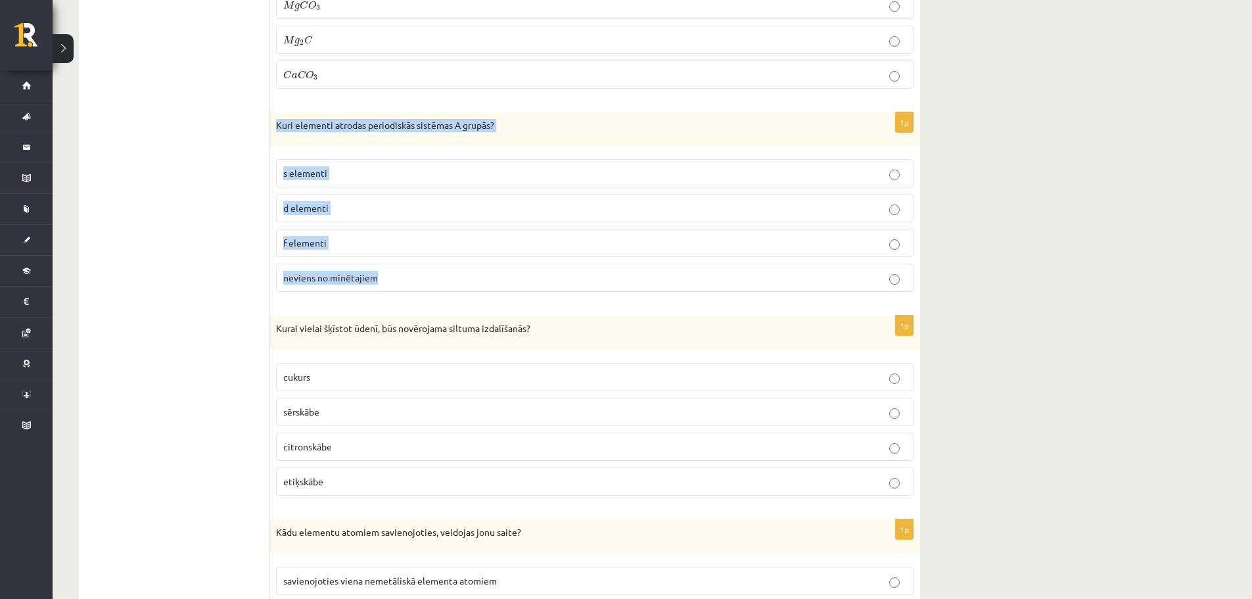
click at [362, 172] on p "s elementi" at bounding box center [594, 173] width 623 height 14
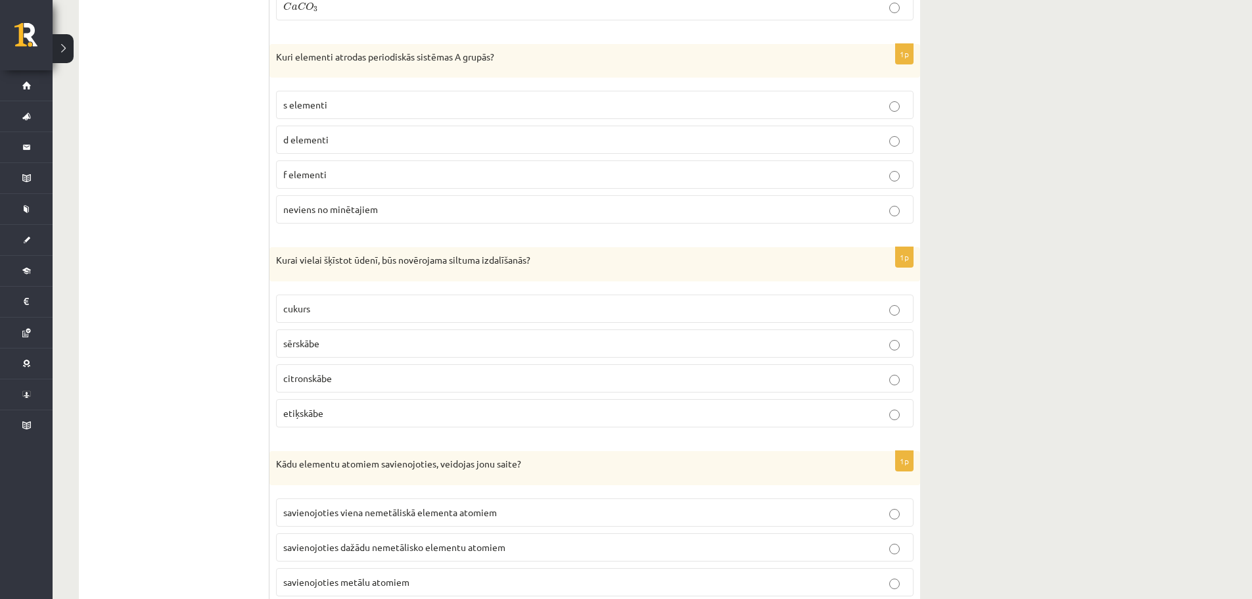
scroll to position [2867, 0]
drag, startPoint x: 269, startPoint y: 256, endPoint x: 342, endPoint y: 377, distance: 141.3
click at [383, 396] on div "**********" at bounding box center [499, 499] width 841 height 6253
click at [267, 272] on ul "Tests Izvērtē un iesaki!" at bounding box center [180, 499] width 177 height 6226
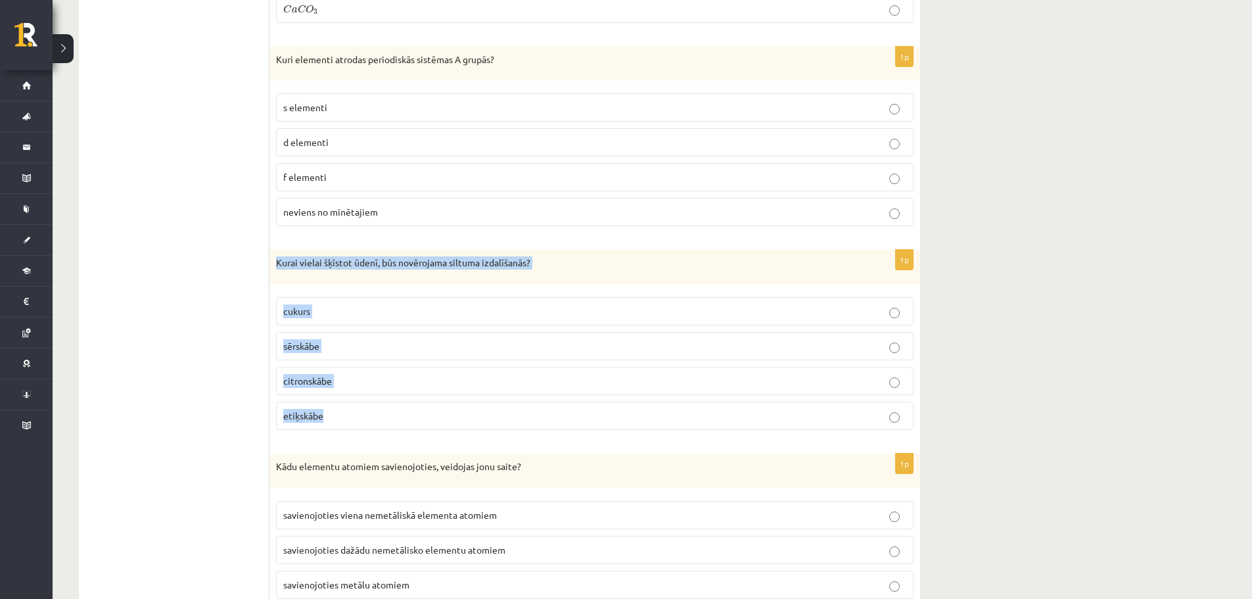
drag, startPoint x: 277, startPoint y: 258, endPoint x: 390, endPoint y: 411, distance: 190.8
click at [390, 411] on div "1p Kurai vielai šķīstot ūdenī, būs novērojama siltuma izdalīšanās? cukurs [GEOG…" at bounding box center [595, 345] width 651 height 191
click at [344, 344] on p "sērskābe" at bounding box center [594, 346] width 623 height 14
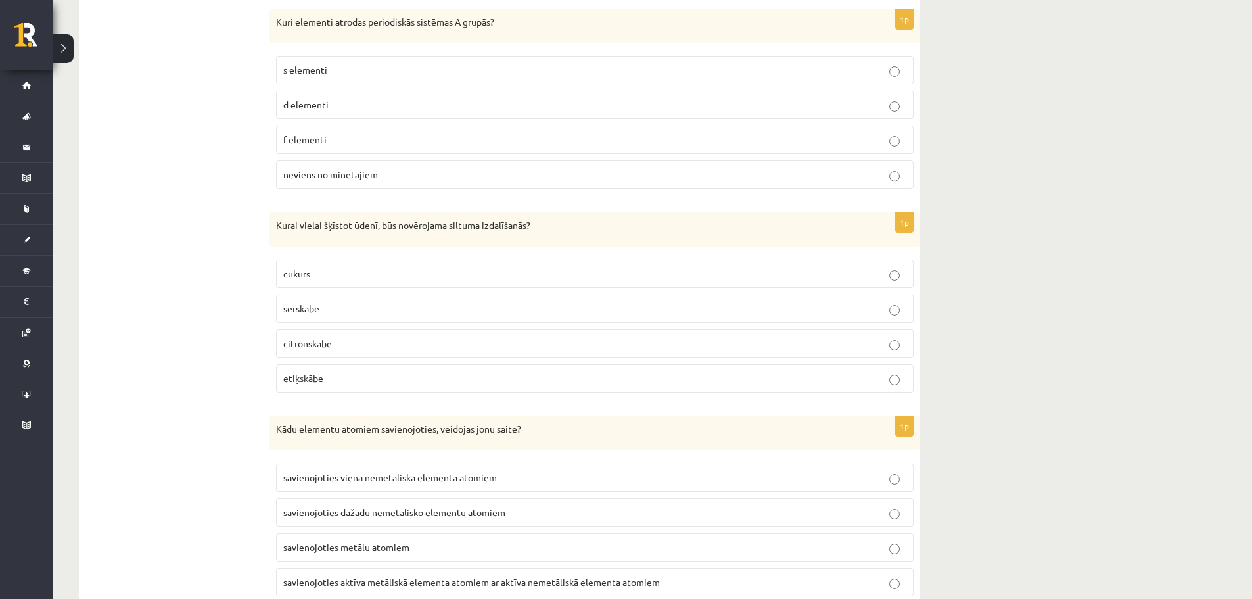
scroll to position [2999, 0]
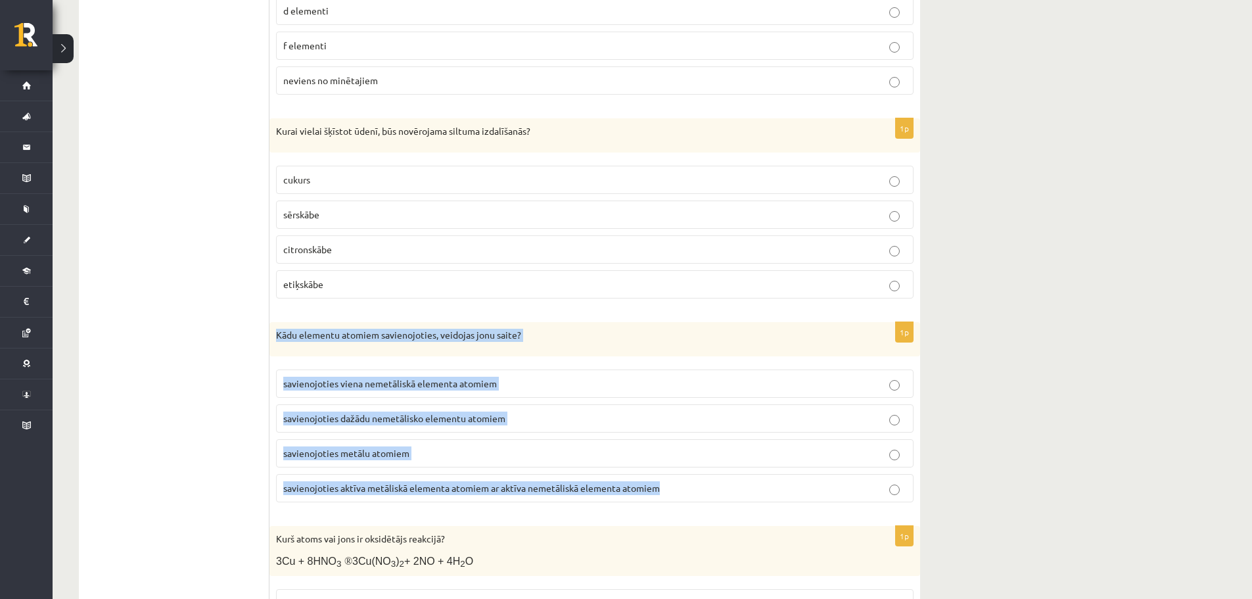
drag, startPoint x: 274, startPoint y: 329, endPoint x: 686, endPoint y: 497, distance: 444.3
click at [686, 497] on div "1p Kādu elementu atomiem savienojoties, veidojas jonu saite? savienojoties vien…" at bounding box center [595, 417] width 651 height 191
click at [360, 488] on span "savienojoties aktīva metāliskā elementa atomiem ar aktīva nemetāliskā elementa …" at bounding box center [471, 488] width 377 height 12
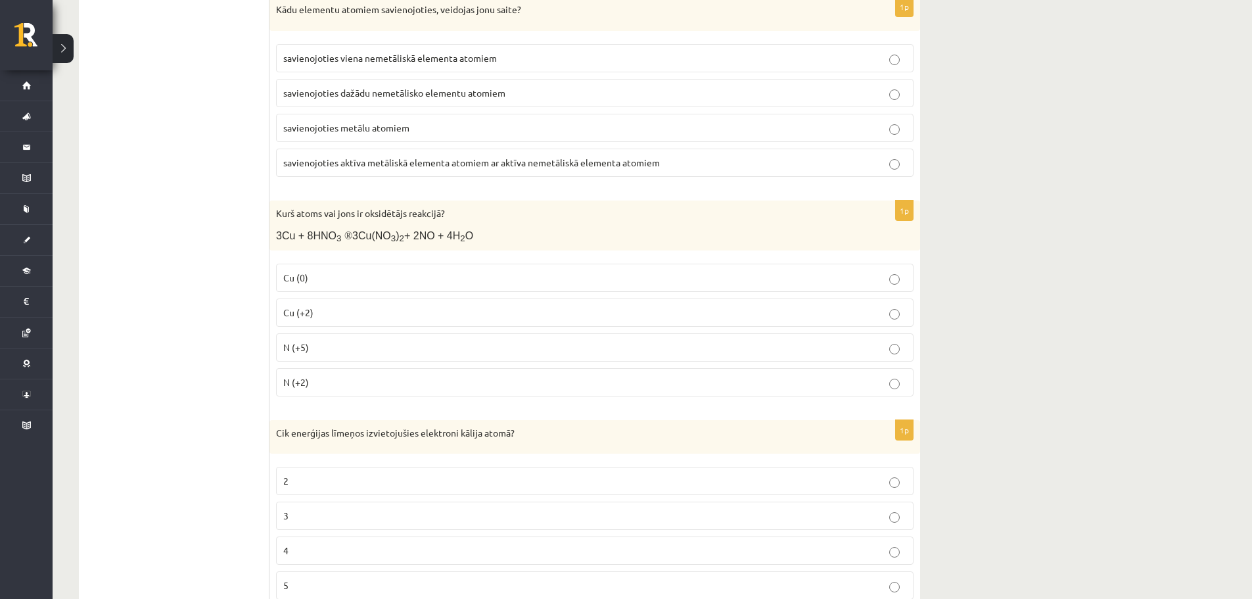
scroll to position [3327, 0]
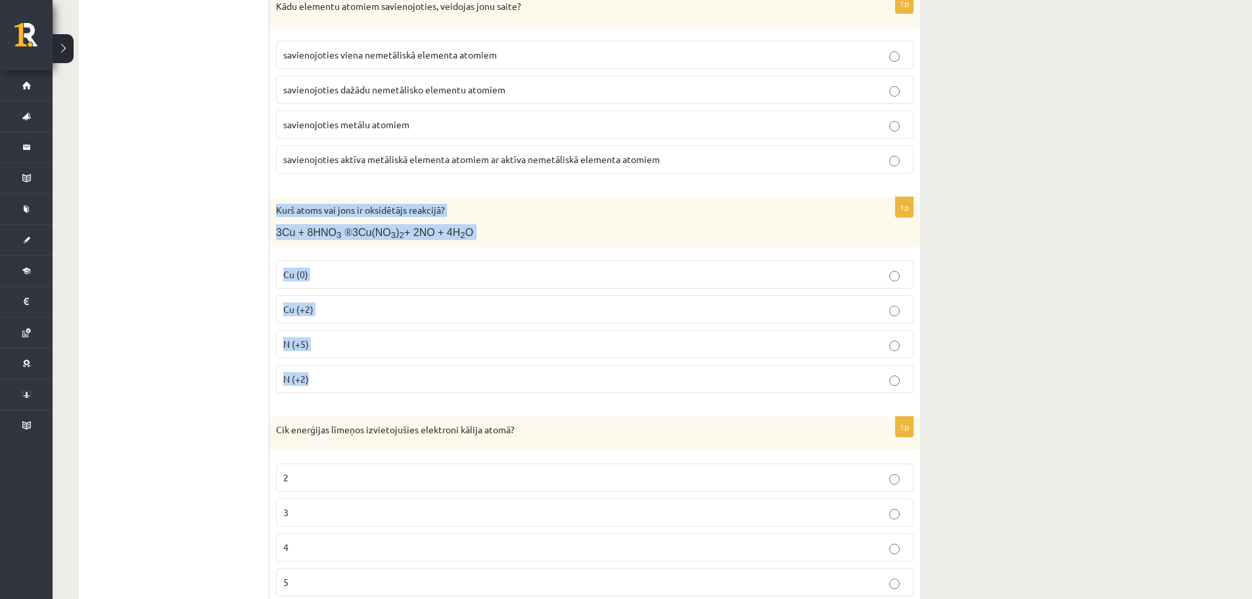
drag, startPoint x: 273, startPoint y: 206, endPoint x: 469, endPoint y: 385, distance: 264.7
click at [469, 385] on div "1p Kurš atoms vai jons ir oksidētājs reakcijā? 3Cu + 8HNO 3 ® 3Cu(NO 3 ) 2 + 2N…" at bounding box center [595, 300] width 651 height 206
click at [358, 339] on p "N (+5)" at bounding box center [594, 344] width 623 height 14
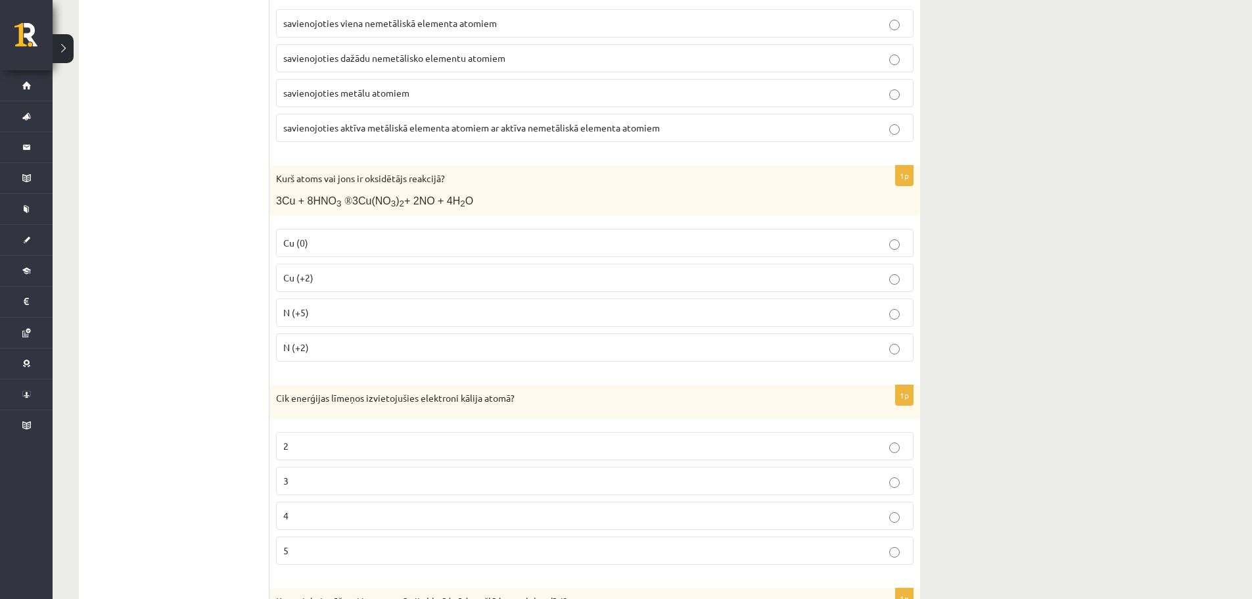
scroll to position [3459, 0]
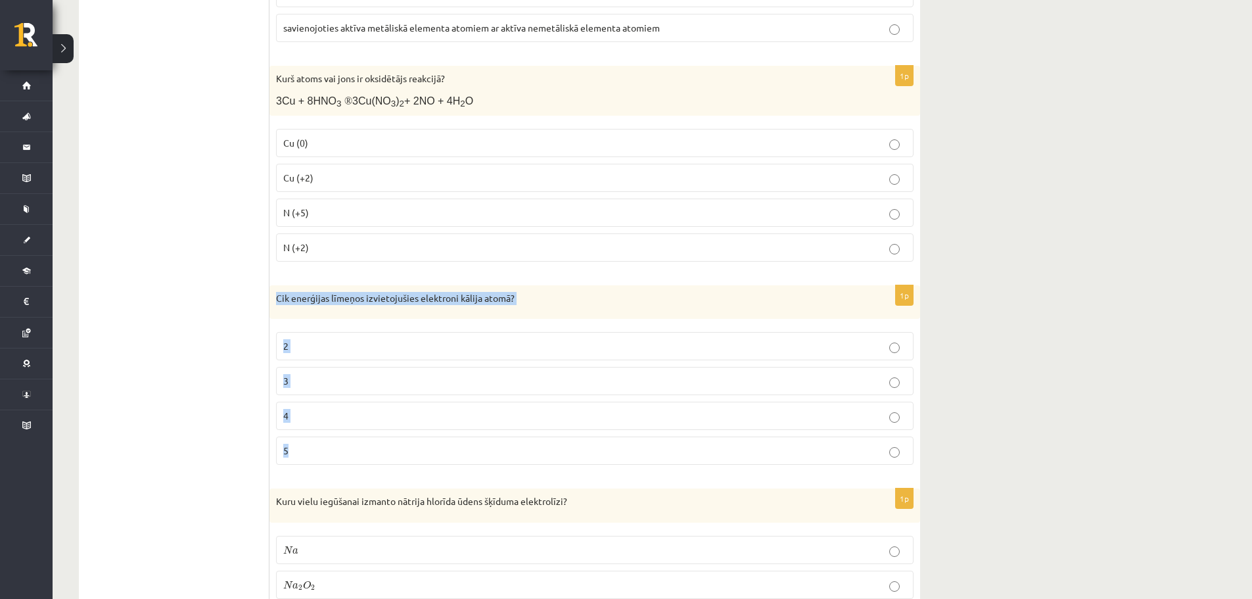
drag, startPoint x: 273, startPoint y: 294, endPoint x: 574, endPoint y: 442, distance: 335.1
click at [574, 442] on div "1p Cik enerģijas līmeņos izvietojušies elektroni kālija atomā? 2 3 4 5" at bounding box center [595, 380] width 651 height 191
click at [315, 421] on label "4" at bounding box center [595, 416] width 638 height 28
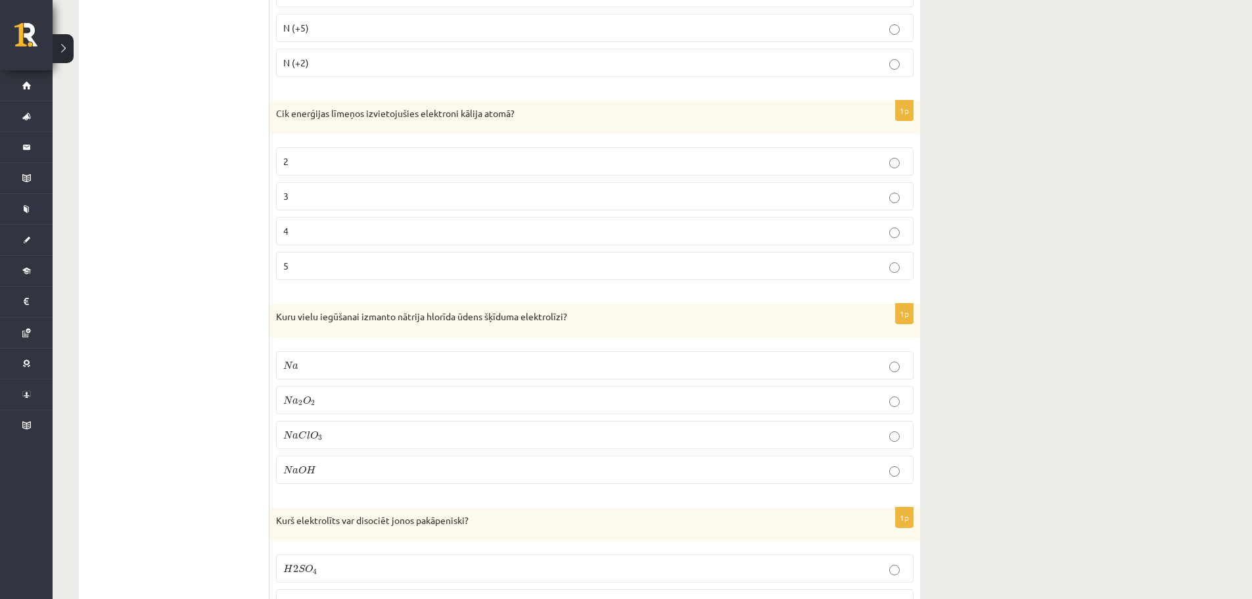
scroll to position [3656, 0]
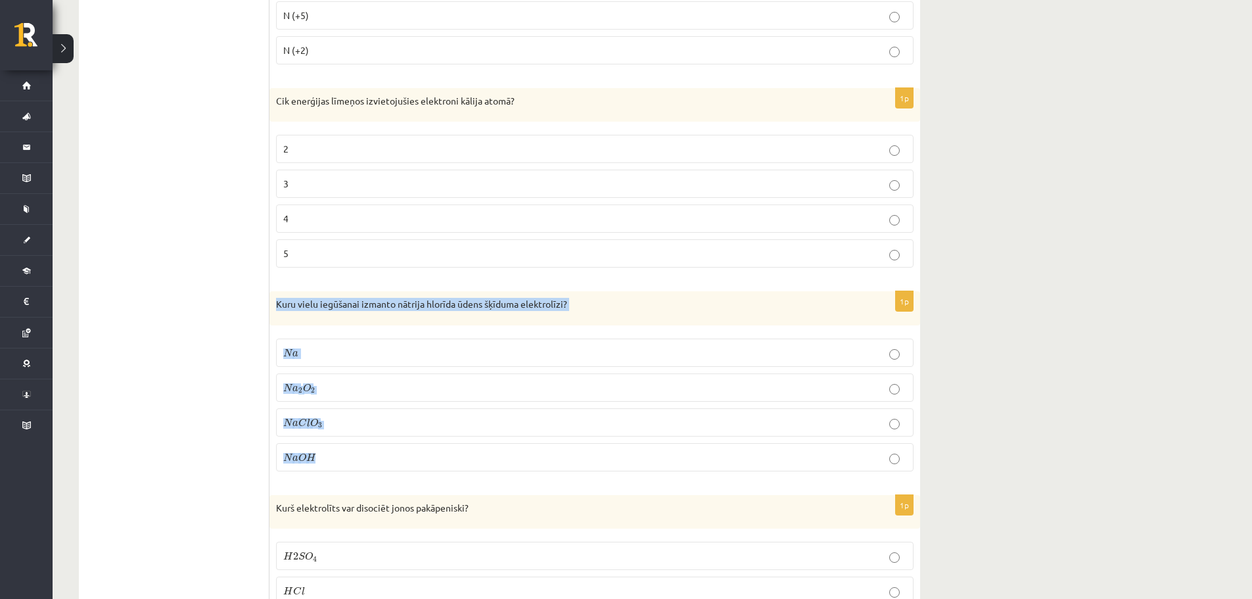
drag, startPoint x: 340, startPoint y: 334, endPoint x: 494, endPoint y: 469, distance: 205.4
click at [494, 469] on div "1p Kuru vielu iegūšanai izmanto nātrija hlorīda ūdens šķīduma elektrolīzi? N a …" at bounding box center [595, 386] width 651 height 191
click at [325, 450] on p "N a O H N a O H" at bounding box center [594, 457] width 623 height 14
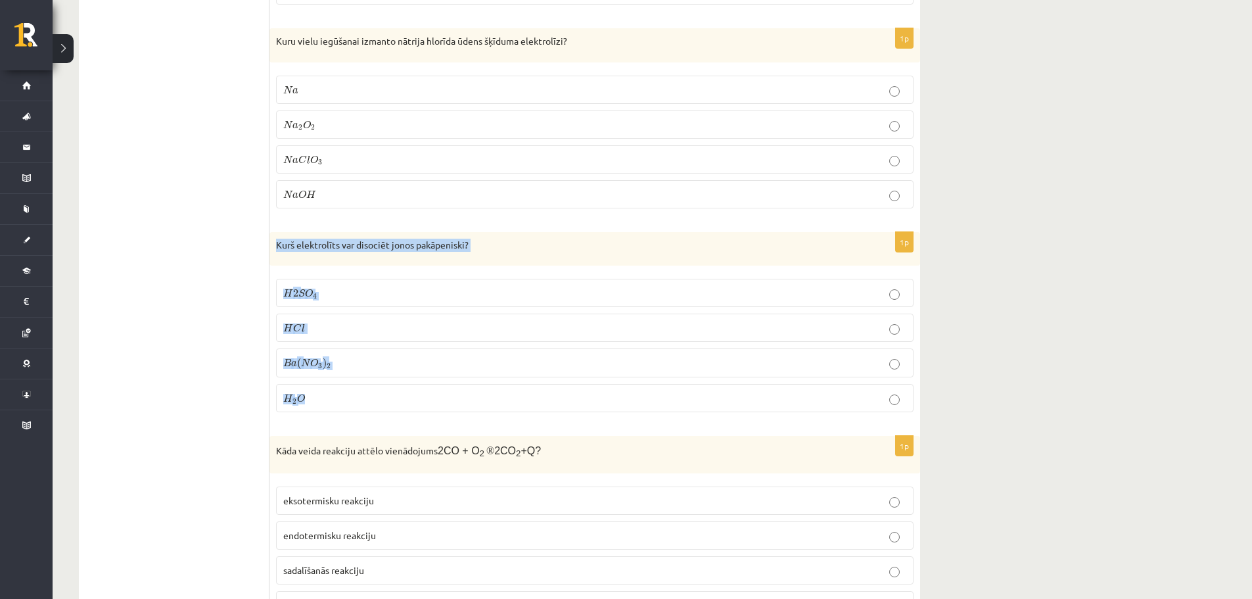
drag, startPoint x: 276, startPoint y: 239, endPoint x: 620, endPoint y: 390, distance: 375.3
click at [620, 390] on div "1p Kurš elektrolīts var disociēt jonos pakāpeniski? H 2 S O 4 H 2 S O 4 H C l H…" at bounding box center [595, 327] width 651 height 191
click at [362, 291] on p "H 2 S O 4 H 2 S O 4" at bounding box center [594, 293] width 623 height 14
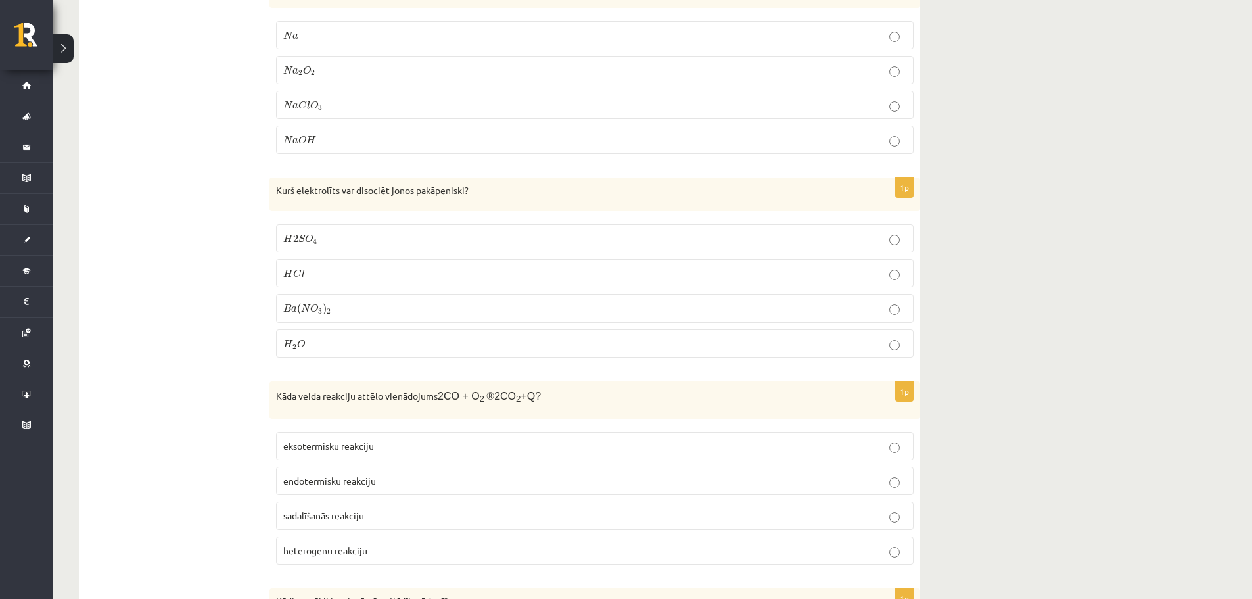
scroll to position [4182, 0]
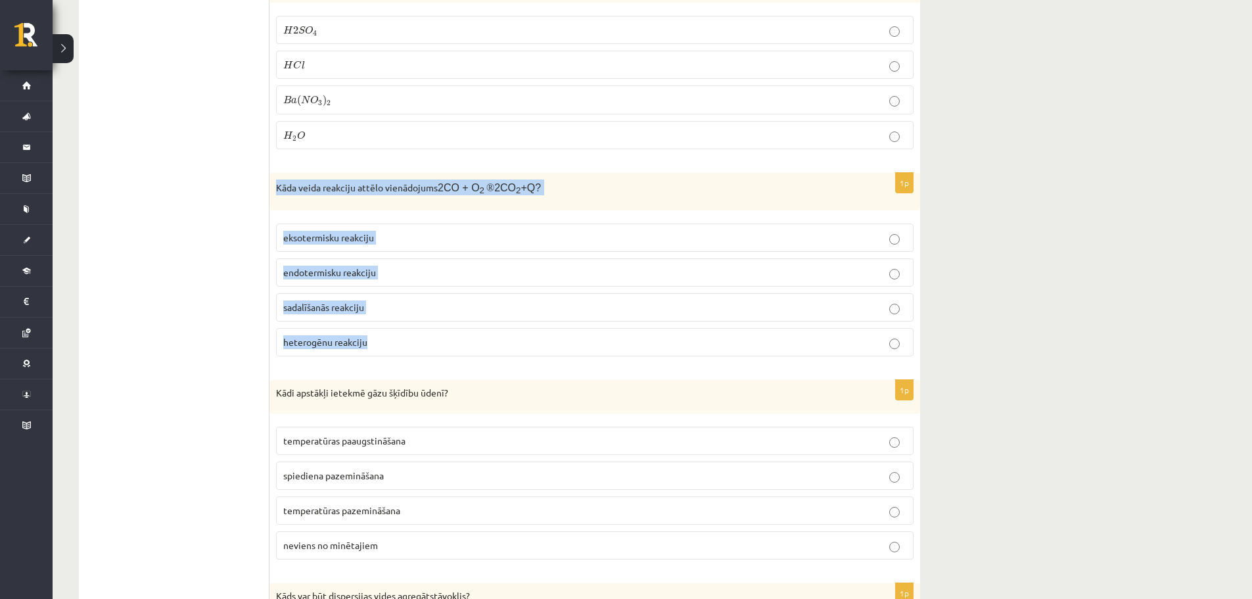
drag, startPoint x: 275, startPoint y: 183, endPoint x: 513, endPoint y: 338, distance: 283.7
click at [513, 338] on div "1p Kāda veida reakciju attēlo vienādojums 2CO + O 2 ® 2CO 2 +Q? eksotermisku re…" at bounding box center [595, 269] width 651 height 193
click at [398, 231] on p "eksotermisku reakciju" at bounding box center [594, 238] width 623 height 14
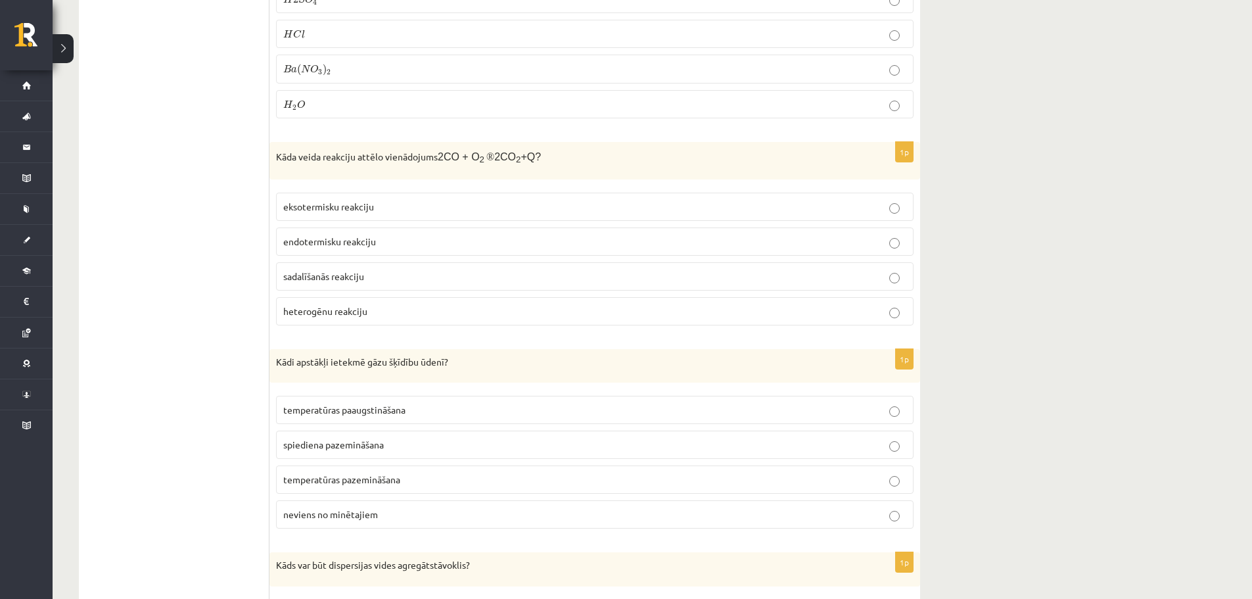
scroll to position [4313, 0]
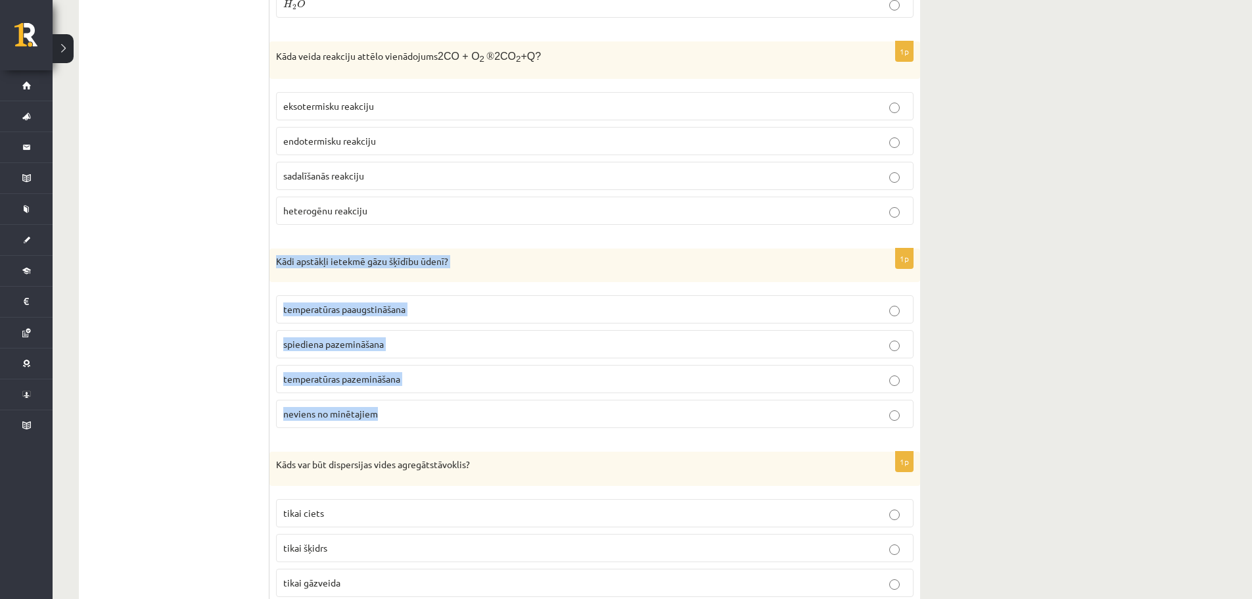
drag, startPoint x: 272, startPoint y: 253, endPoint x: 504, endPoint y: 411, distance: 281.0
click at [504, 411] on div "1p Kādi apstākļi ietekmē gāzu šķīdību ūdenī? temperatūras paaugstināšana spiedi…" at bounding box center [595, 343] width 651 height 191
click at [426, 372] on p "temperatūras pazemināšana" at bounding box center [594, 379] width 623 height 14
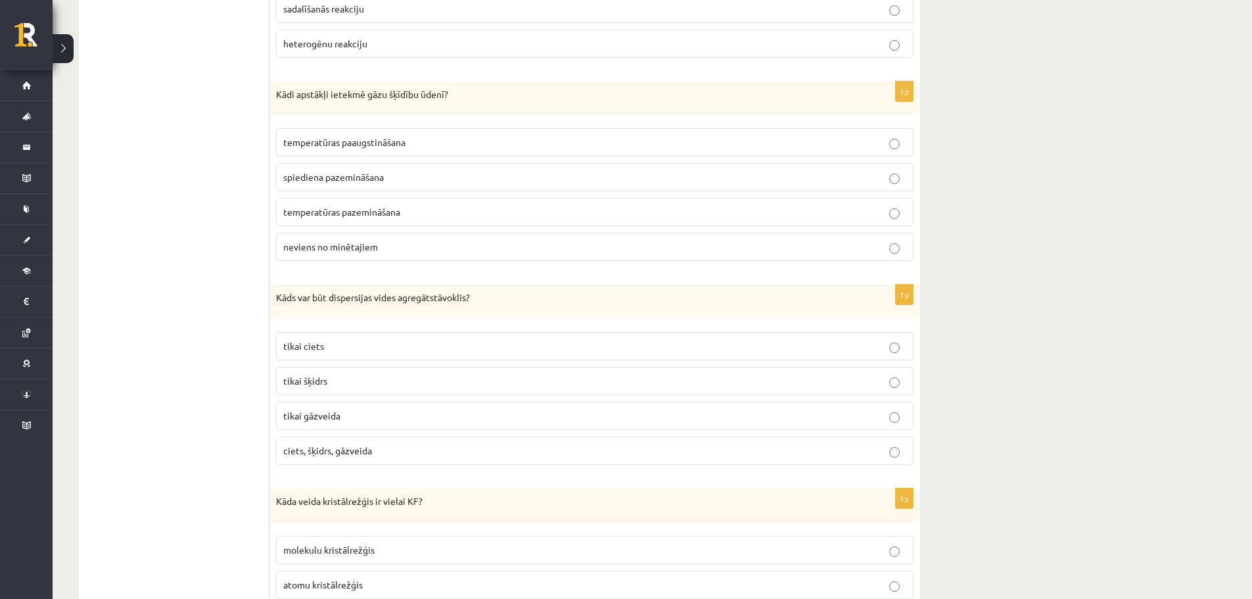
scroll to position [4511, 0]
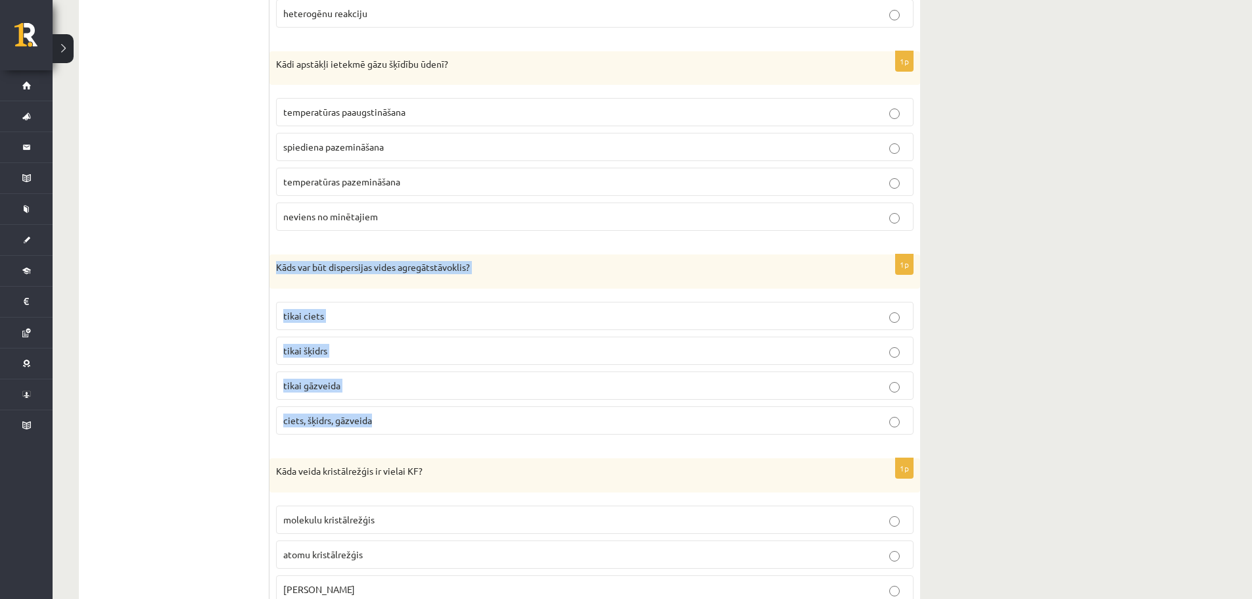
drag, startPoint x: 273, startPoint y: 257, endPoint x: 521, endPoint y: 422, distance: 297.7
click at [521, 422] on div "1p Kāds var būt dispersijas vides agregātstāvoklis? tikai ciets tikai šķidrs ti…" at bounding box center [595, 349] width 651 height 191
click at [407, 413] on p "ciets, šķidrs, gāzveida" at bounding box center [594, 420] width 623 height 14
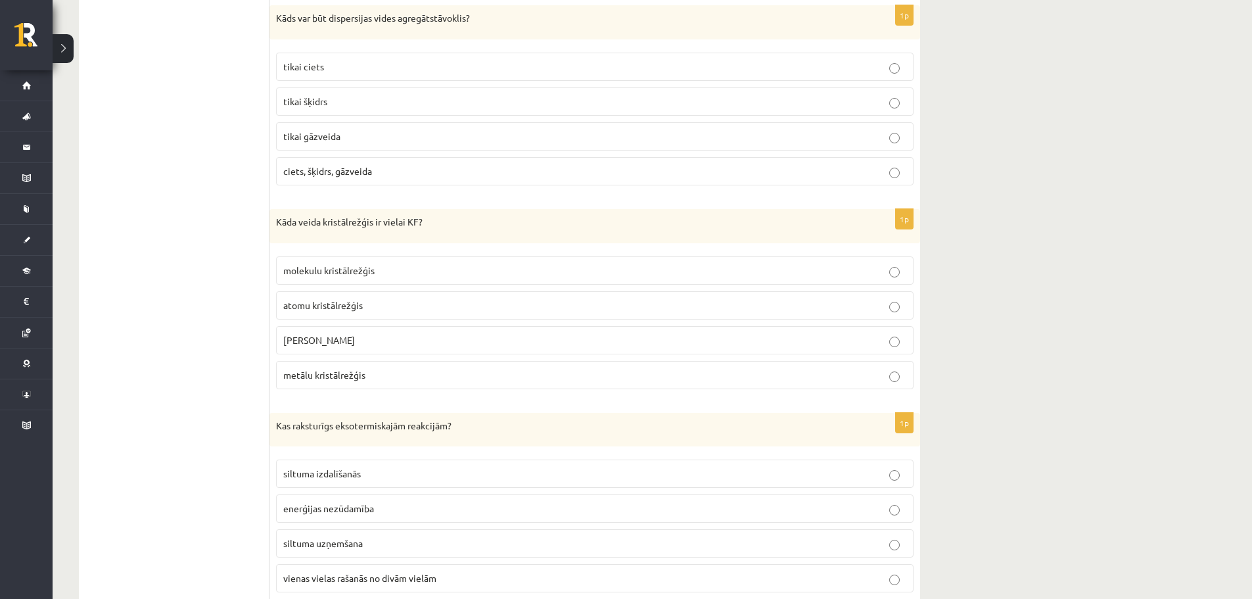
scroll to position [4774, 0]
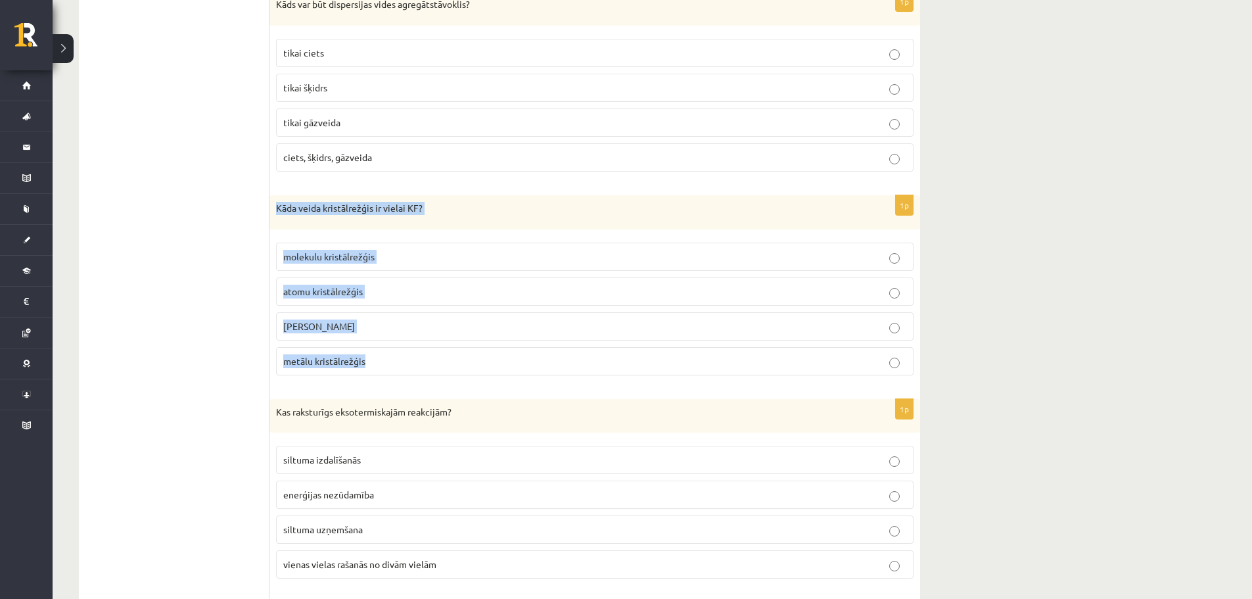
drag, startPoint x: 272, startPoint y: 202, endPoint x: 498, endPoint y: 346, distance: 268.4
click at [498, 346] on div "1p Kāda veida kristālrežģis ir vielai KF? molekulu kristālrežģis atomu kristālr…" at bounding box center [595, 290] width 651 height 191
click at [345, 325] on span "[PERSON_NAME]" at bounding box center [319, 326] width 72 height 12
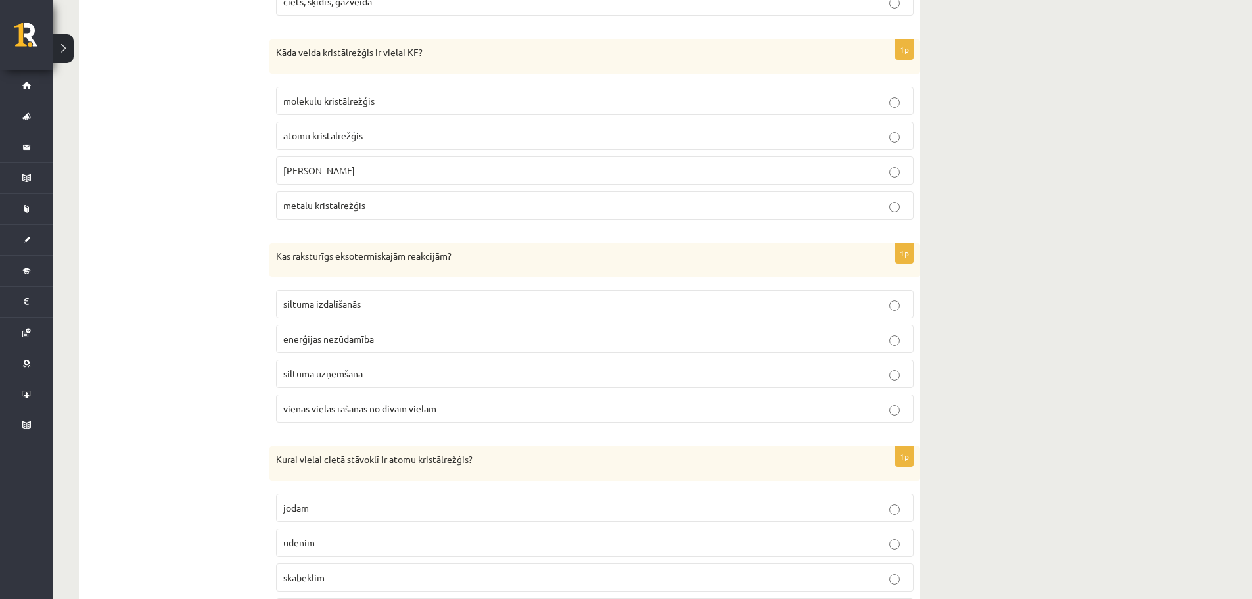
scroll to position [4971, 0]
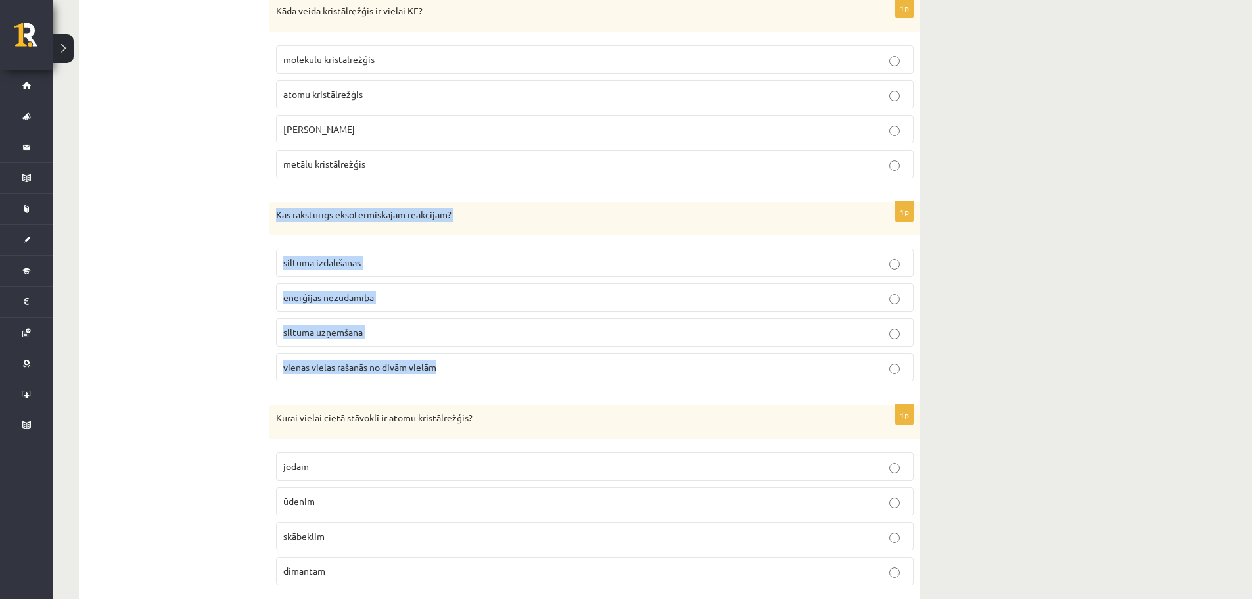
drag, startPoint x: 283, startPoint y: 209, endPoint x: 551, endPoint y: 367, distance: 310.9
click at [551, 367] on div "1p Kas raksturīgs eksotermiskajām reakcijām? siltuma izdalīšanās enerģijas nezū…" at bounding box center [595, 297] width 651 height 191
click at [404, 256] on p "siltuma izdalīšanās" at bounding box center [594, 263] width 623 height 14
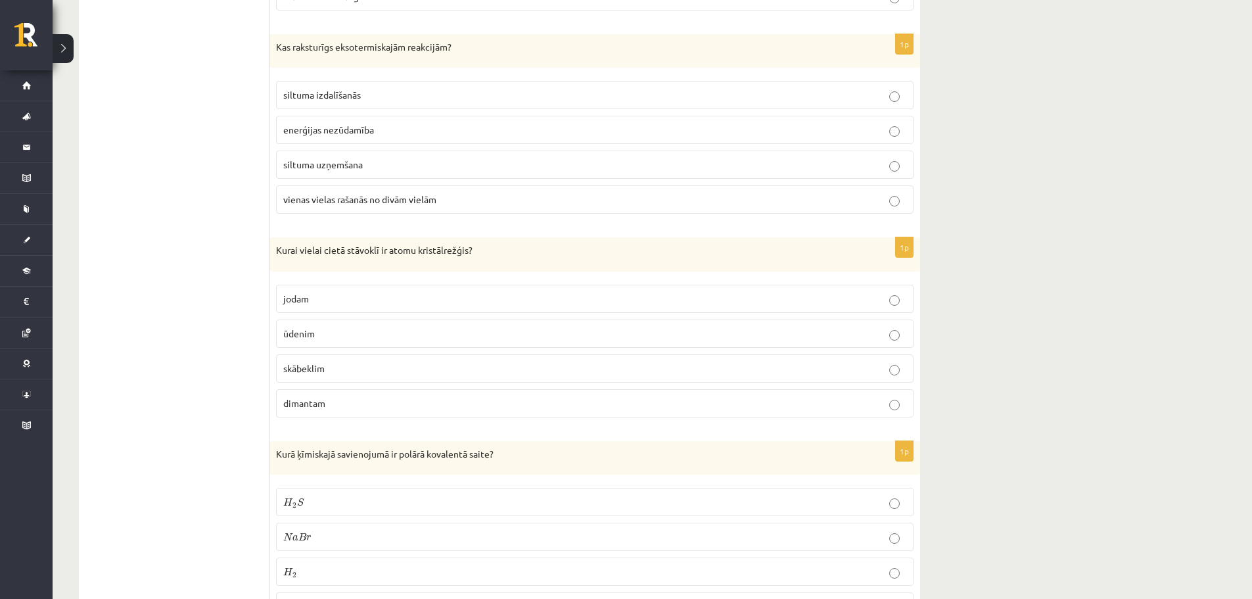
scroll to position [5234, 0]
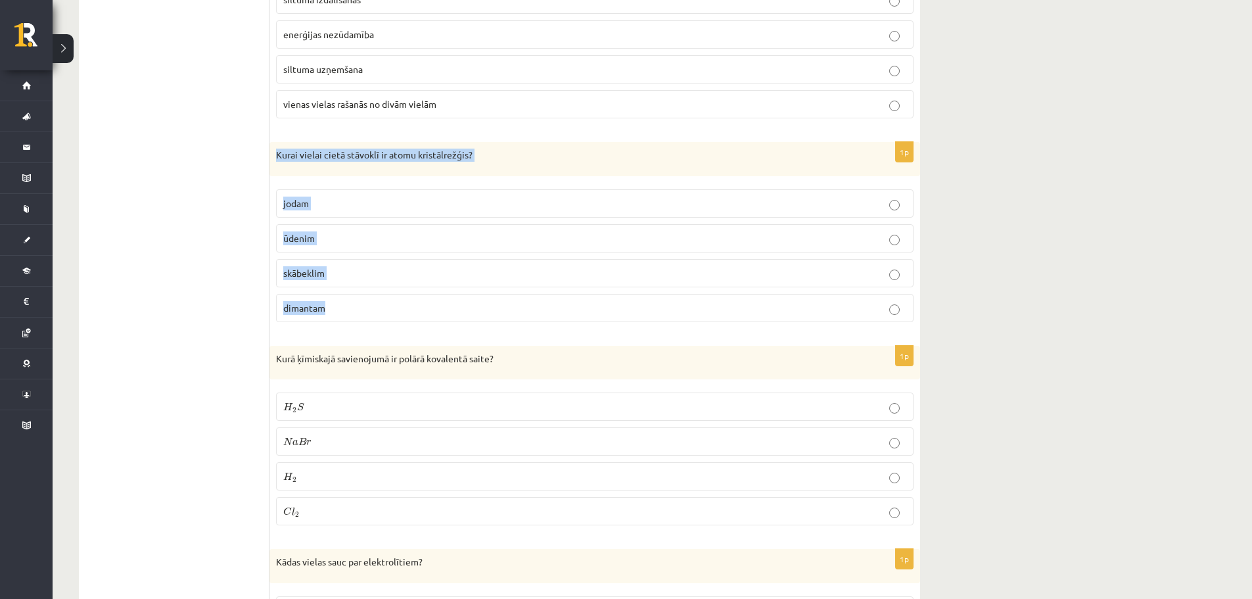
drag, startPoint x: 298, startPoint y: 156, endPoint x: 460, endPoint y: 313, distance: 225.0
click at [460, 313] on div "1p Kurai vielai cietā stāvoklī ir atomu kristālrežģis? [GEOGRAPHIC_DATA] ūdenim…" at bounding box center [595, 237] width 651 height 191
click at [344, 304] on p "dimantam" at bounding box center [594, 308] width 623 height 14
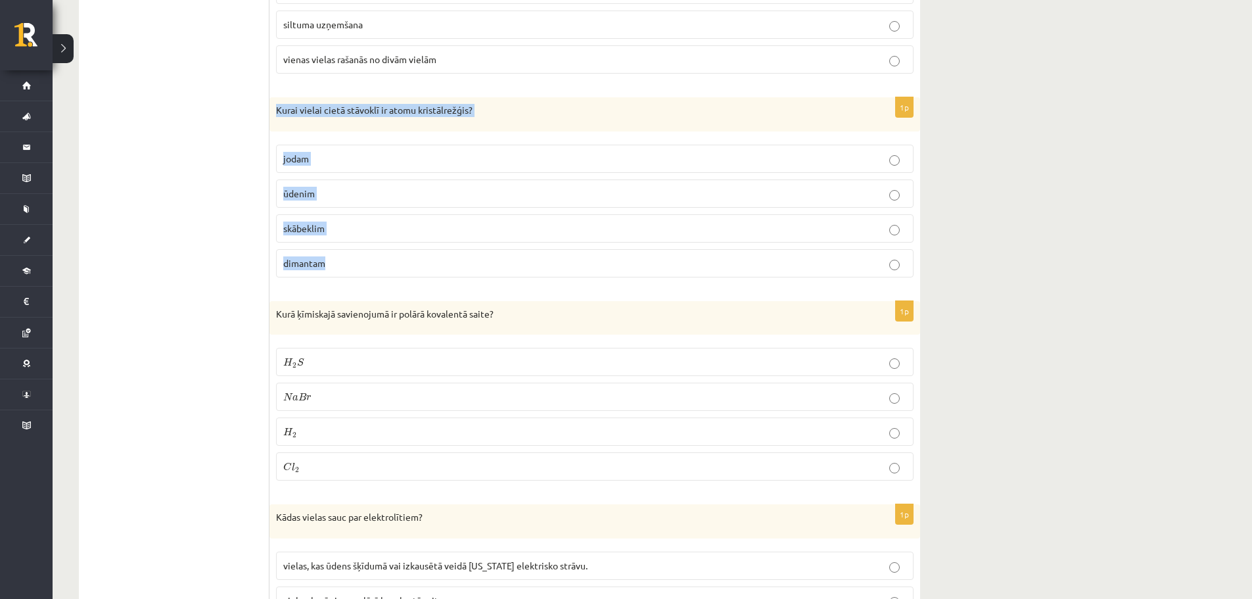
scroll to position [5365, 0]
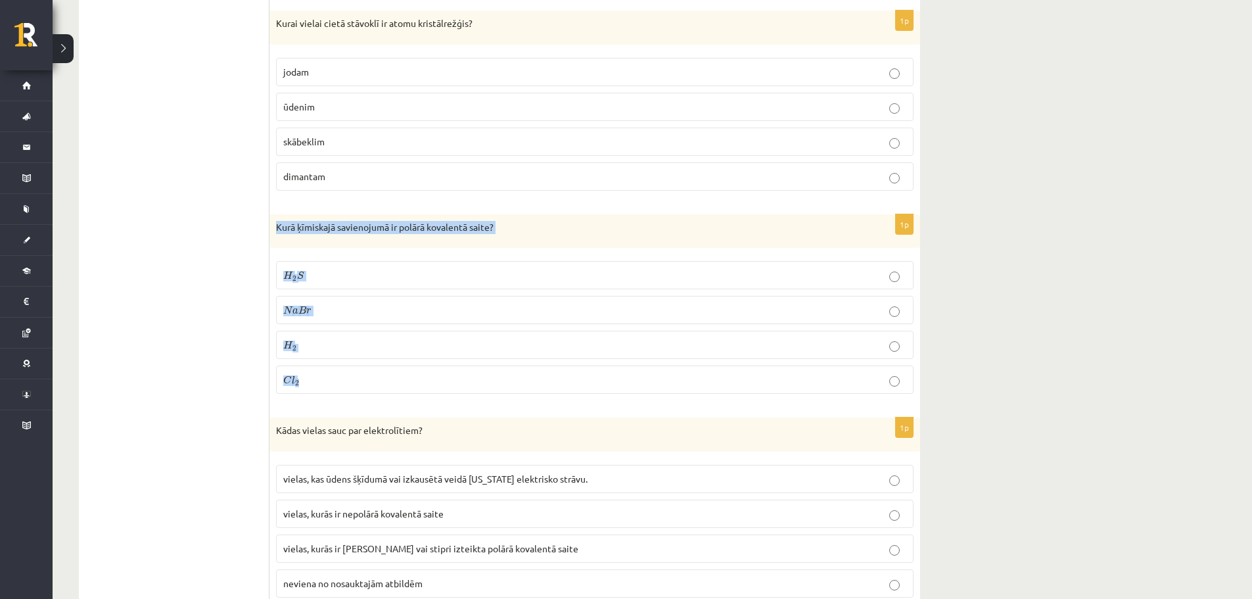
drag, startPoint x: 303, startPoint y: 231, endPoint x: 518, endPoint y: 374, distance: 258.3
click at [518, 374] on div "1p Kurā ķīmiskajā savienojumā ir polārā kovalentā saite? H 2 S H 2 S N a B r N …" at bounding box center [595, 309] width 651 height 191
click at [329, 272] on p "H 2 S H 2 S" at bounding box center [594, 275] width 623 height 14
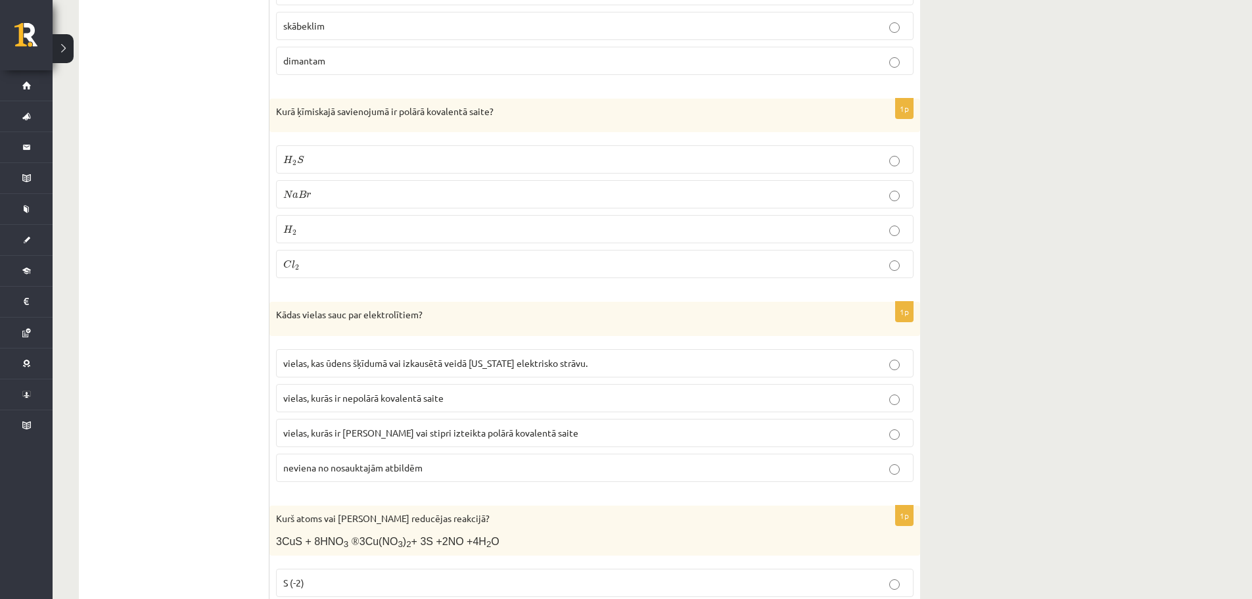
scroll to position [5497, 0]
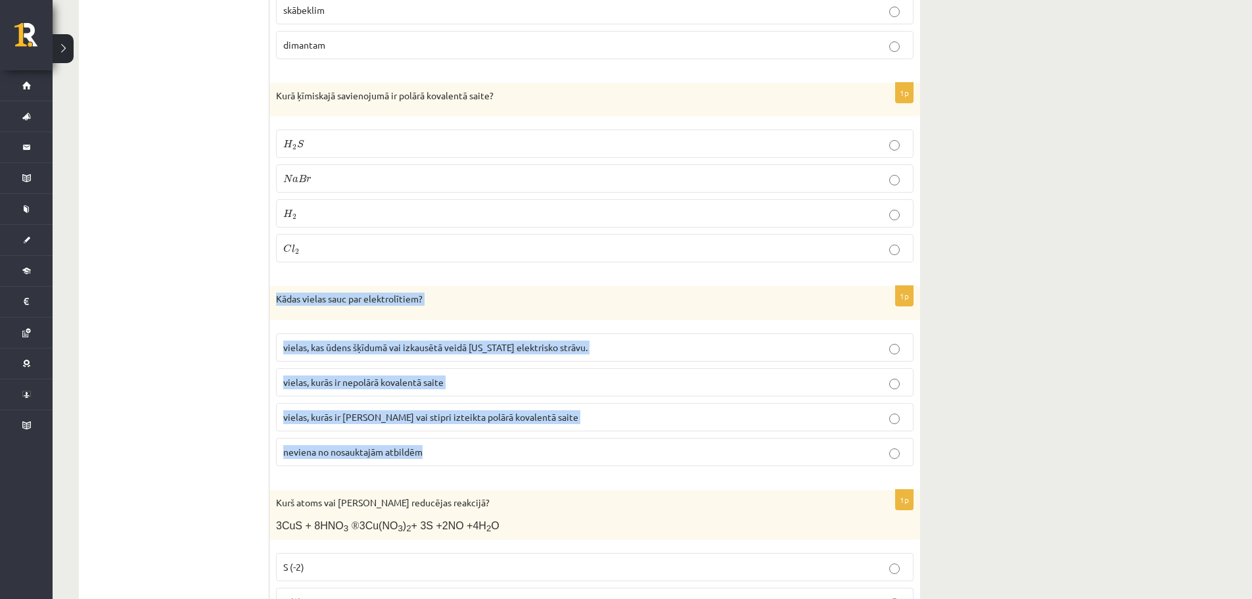
drag, startPoint x: 276, startPoint y: 295, endPoint x: 540, endPoint y: 461, distance: 312.2
click at [540, 461] on div "1p Kādas vielas sauc par elektrolītiem? vielas, kas ūdens šķīdumā vai izkausētā…" at bounding box center [595, 381] width 651 height 191
click at [421, 411] on span "vielas, kurās ir [PERSON_NAME] vai stipri izteikta polārā kovalentā saite" at bounding box center [430, 417] width 295 height 12
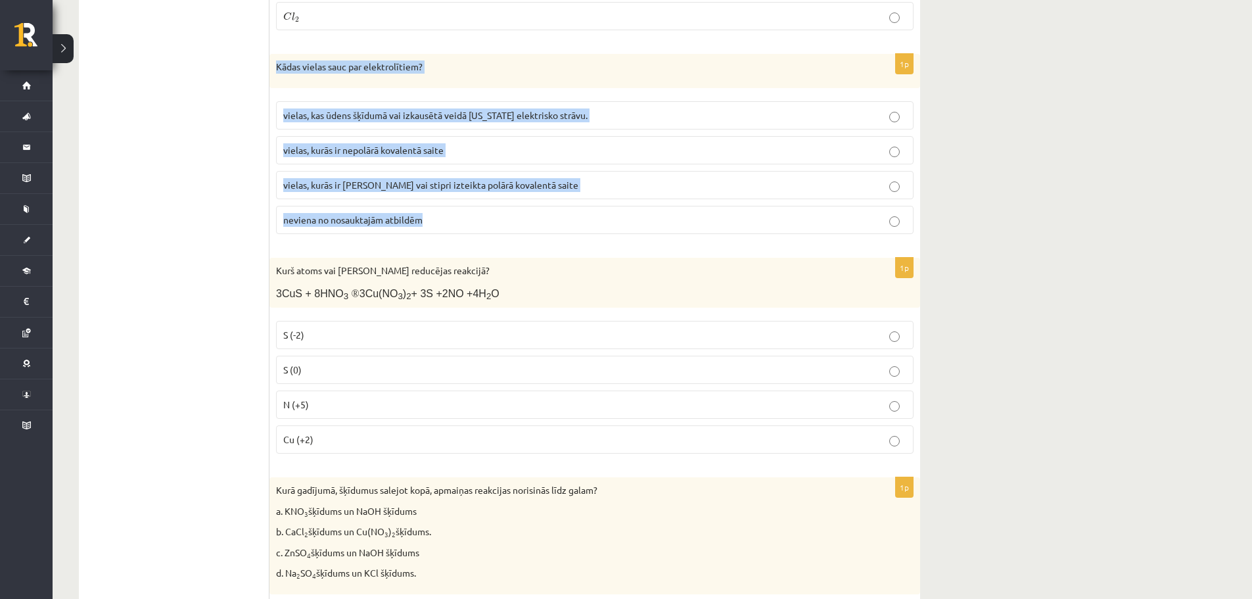
scroll to position [5825, 0]
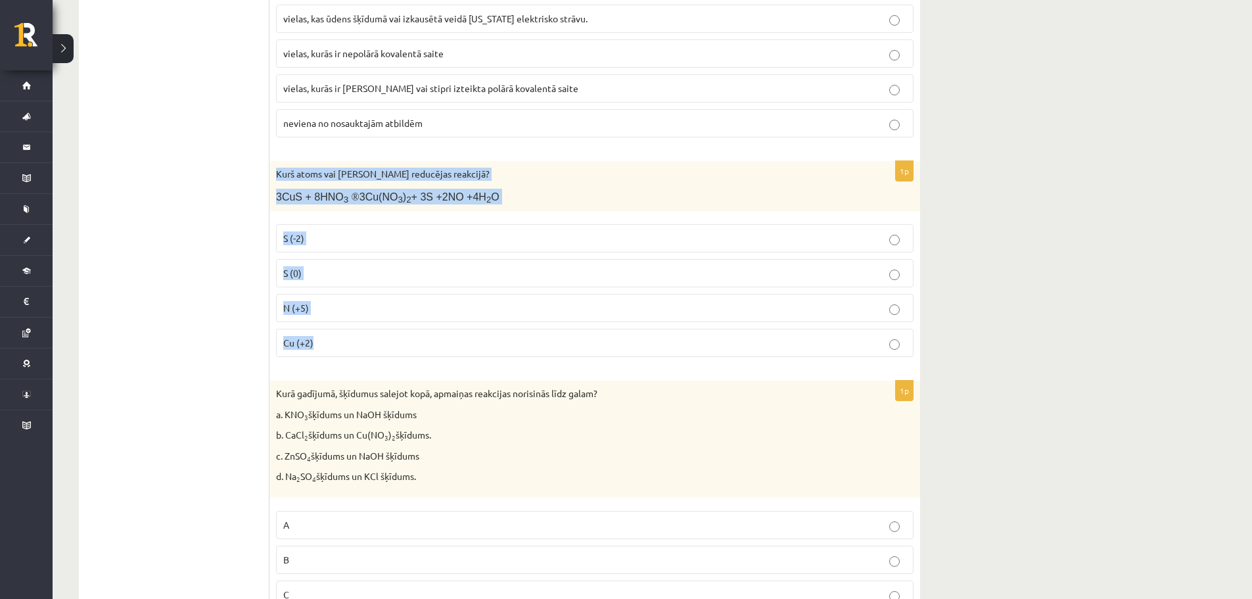
drag, startPoint x: 276, startPoint y: 167, endPoint x: 506, endPoint y: 333, distance: 283.5
click at [506, 333] on div "1p Kurš atoms vai jons reducējas reakcijā? 3CuS + 8HNO 3 ® 3Cu(NO 3 ) 2 + 3S +2…" at bounding box center [595, 264] width 651 height 206
click at [315, 301] on p "N (+5)" at bounding box center [594, 308] width 623 height 14
drag, startPoint x: 275, startPoint y: 191, endPoint x: 525, endPoint y: 183, distance: 250.6
click at [525, 183] on div "Kurš atoms vai [PERSON_NAME] reducējas reakcijā? 3CuS + 8HNO 3 ® 3Cu(NO 3 ) 2 +…" at bounding box center [595, 186] width 651 height 50
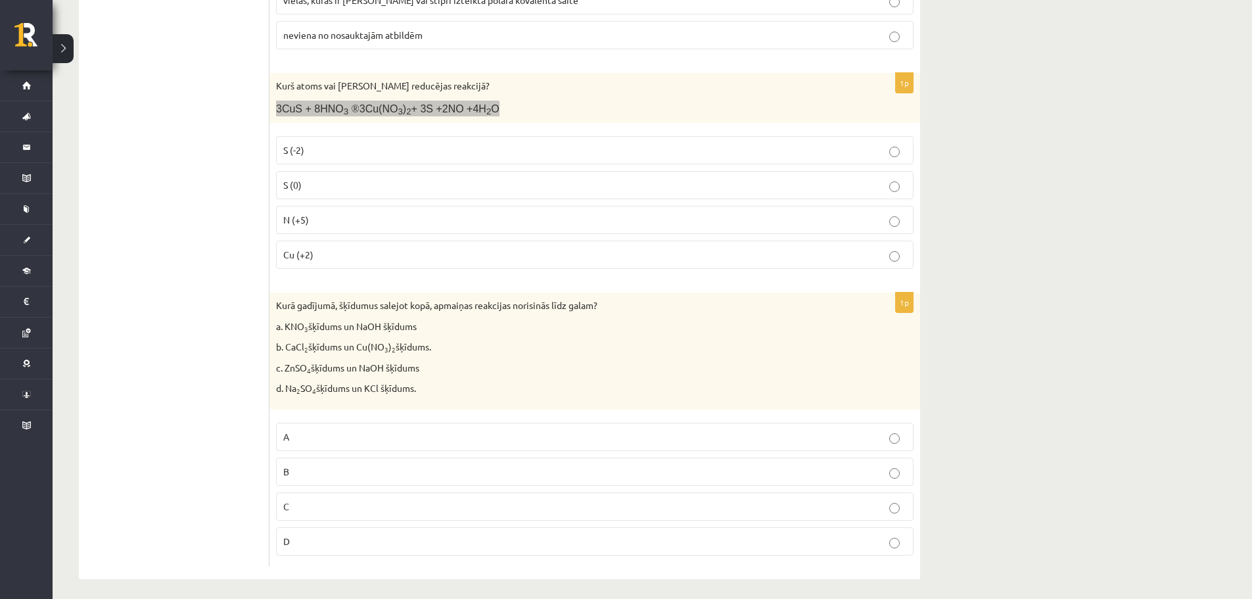
scroll to position [5915, 0]
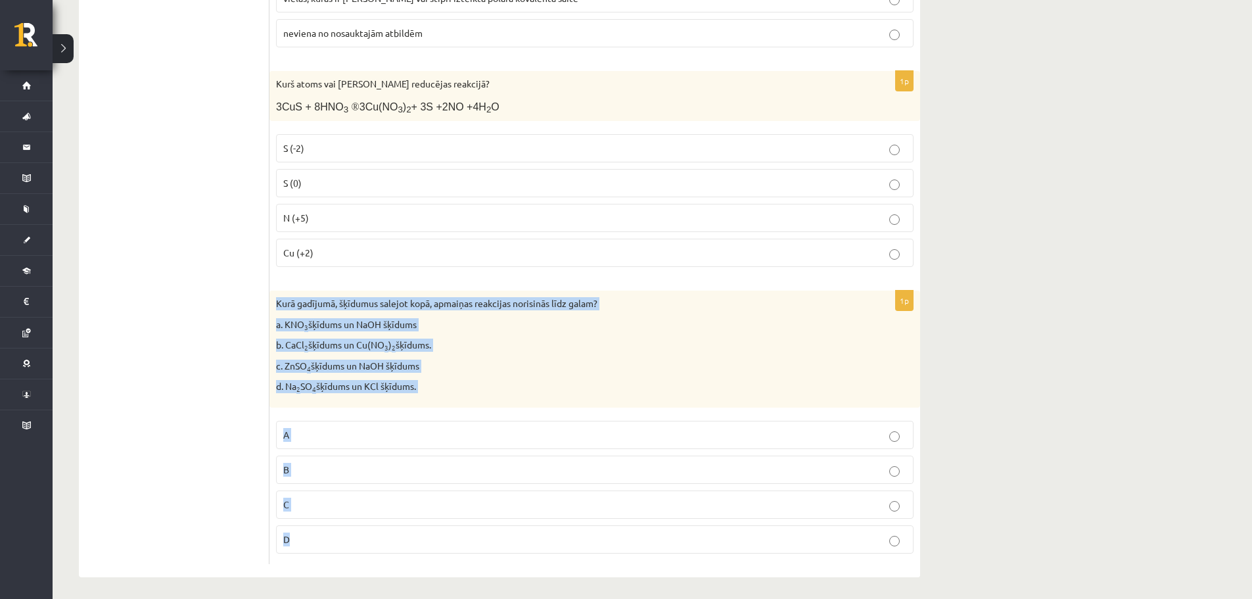
drag, startPoint x: 276, startPoint y: 294, endPoint x: 644, endPoint y: 531, distance: 437.1
click at [644, 531] on div "1p Kurā gadījumā, šķīdumus salejot kopā, apmaiņas reakcijas norisinās līdz gala…" at bounding box center [595, 427] width 651 height 273
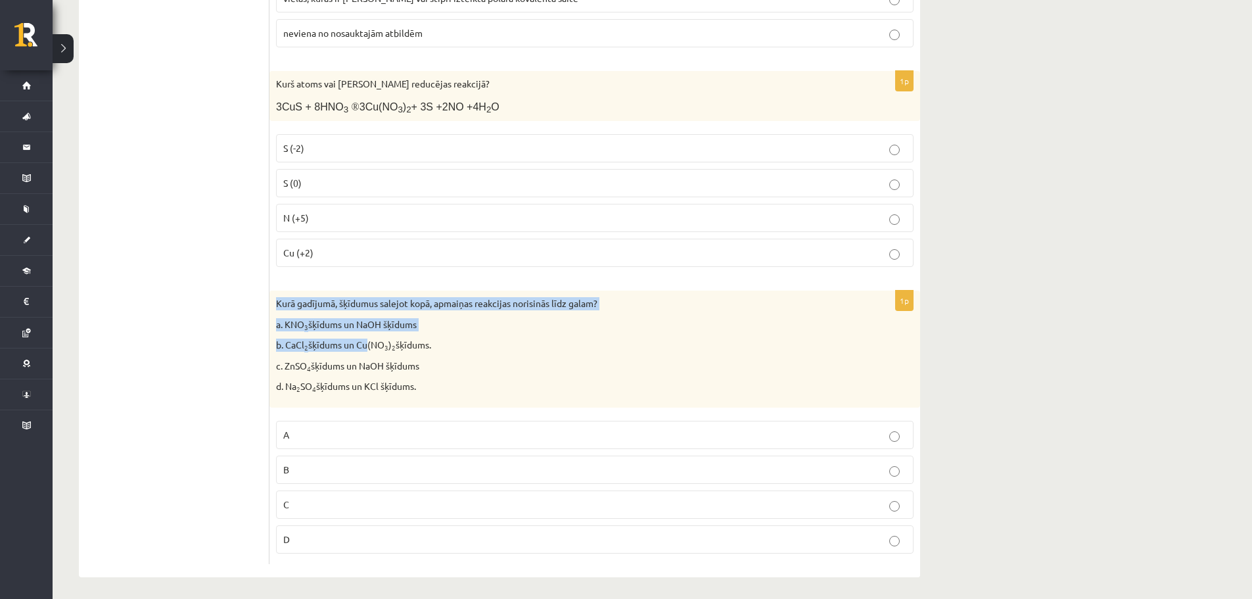
drag, startPoint x: 275, startPoint y: 293, endPoint x: 364, endPoint y: 342, distance: 101.5
click at [364, 342] on div "Kurā gadījumā, šķīdumus salejot kopā, apmaiņas reakcijas norisinās līdz galam? …" at bounding box center [595, 349] width 651 height 117
click at [271, 293] on div "Kurā gadījumā, šķīdumus salejot kopā, apmaiņas reakcijas norisinās līdz galam? …" at bounding box center [595, 349] width 651 height 117
click at [275, 297] on div "Kurā gadījumā, šķīdumus salejot kopā, apmaiņas reakcijas norisinās līdz galam? …" at bounding box center [595, 349] width 651 height 117
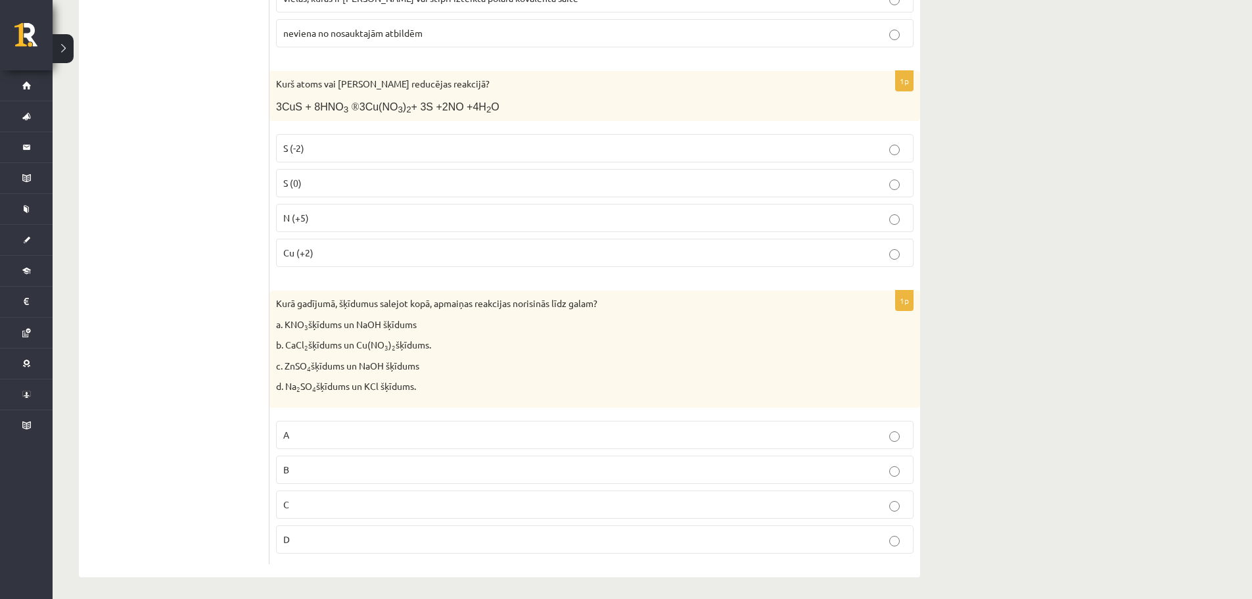
click at [509, 339] on p "b. CaCl 2 šķīdums un Cu(NO 3 ) 2 šķīdums." at bounding box center [562, 345] width 572 height 13
drag, startPoint x: 273, startPoint y: 294, endPoint x: 672, endPoint y: 291, distance: 399.0
click at [672, 291] on div "Kurā gadījumā, šķīdumus salejot kopā, apmaiņas reakcijas norisinās līdz galam? …" at bounding box center [595, 349] width 651 height 117
click at [271, 296] on div "Kurā gadījumā, šķīdumus salejot kopā, apmaiņas reakcijas norisinās līdz galam? …" at bounding box center [595, 349] width 651 height 117
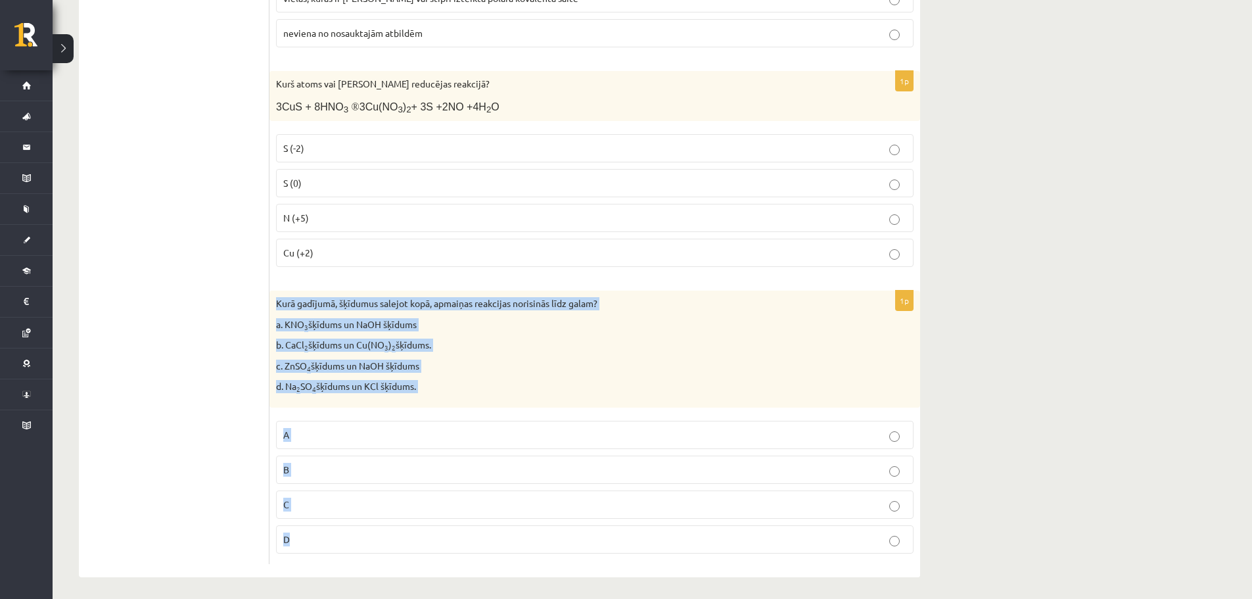
drag, startPoint x: 277, startPoint y: 296, endPoint x: 606, endPoint y: 563, distance: 423.9
click at [316, 498] on p "C" at bounding box center [594, 505] width 623 height 14
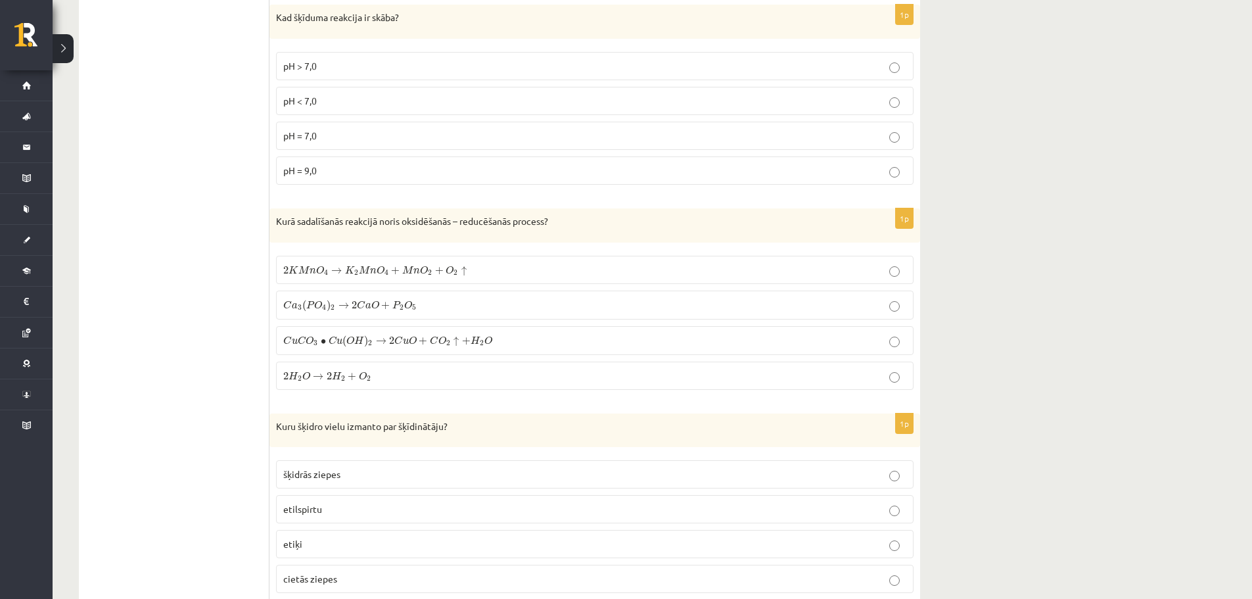
scroll to position [0, 0]
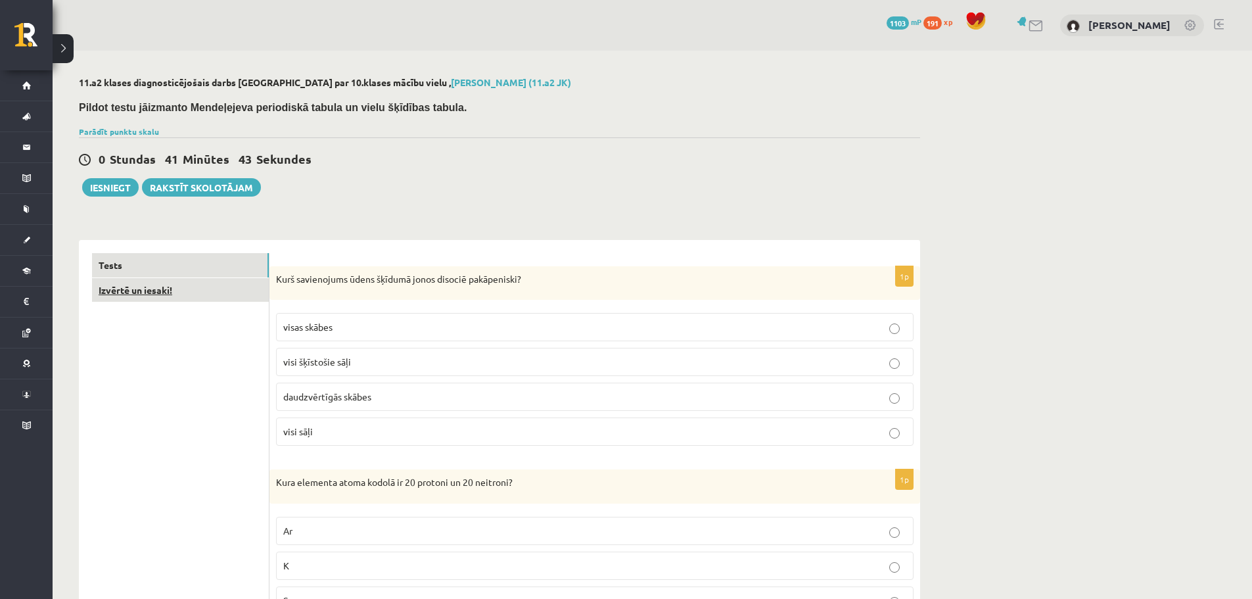
click at [126, 286] on link "Izvērtē un iesaki!" at bounding box center [180, 290] width 177 height 24
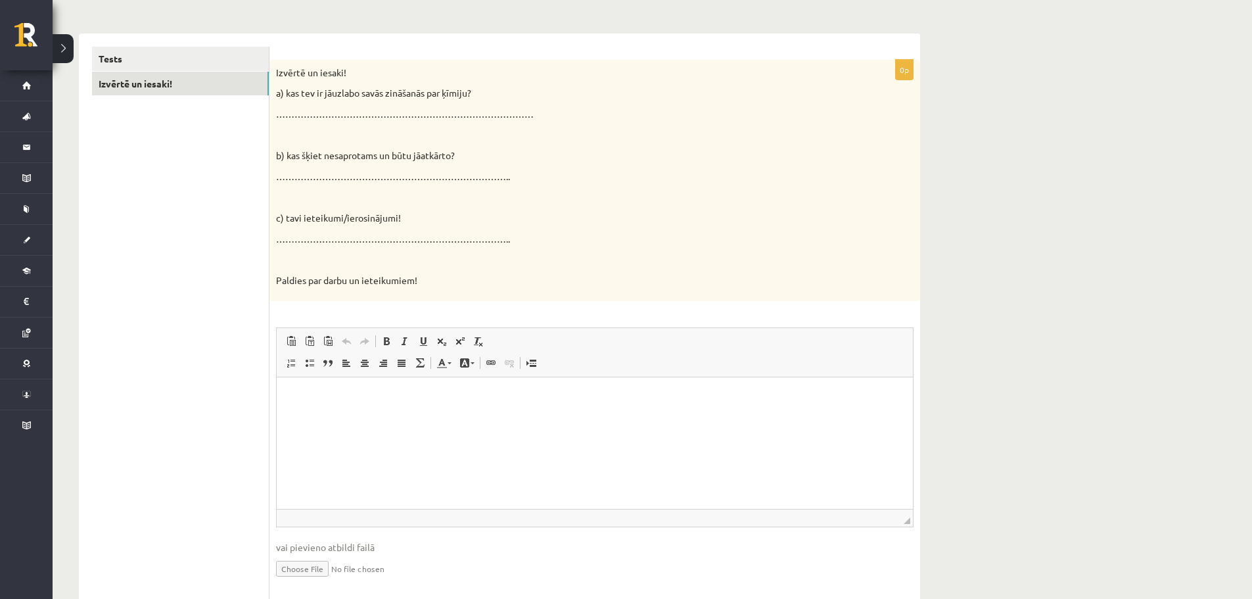
scroll to position [248, 0]
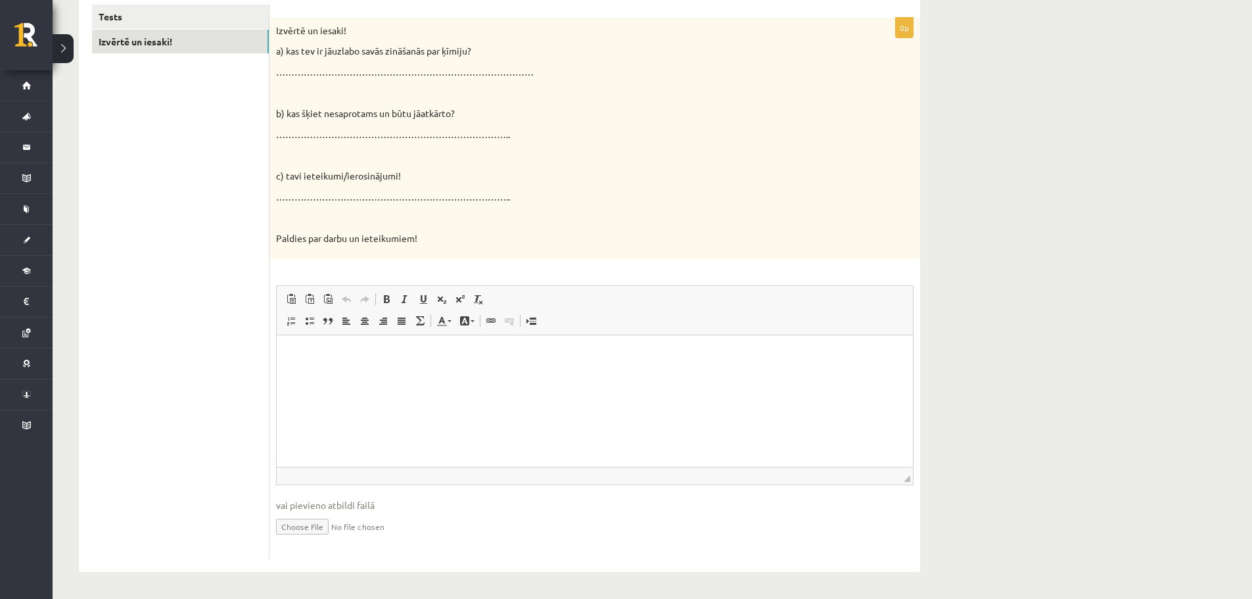
click at [310, 364] on html at bounding box center [595, 355] width 636 height 40
click at [317, 350] on p "*****" at bounding box center [595, 355] width 610 height 14
click at [363, 352] on p "**********" at bounding box center [595, 355] width 610 height 14
drag, startPoint x: 426, startPoint y: 406, endPoint x: 282, endPoint y: 417, distance: 144.4
click at [282, 375] on html "**********" at bounding box center [595, 355] width 636 height 40
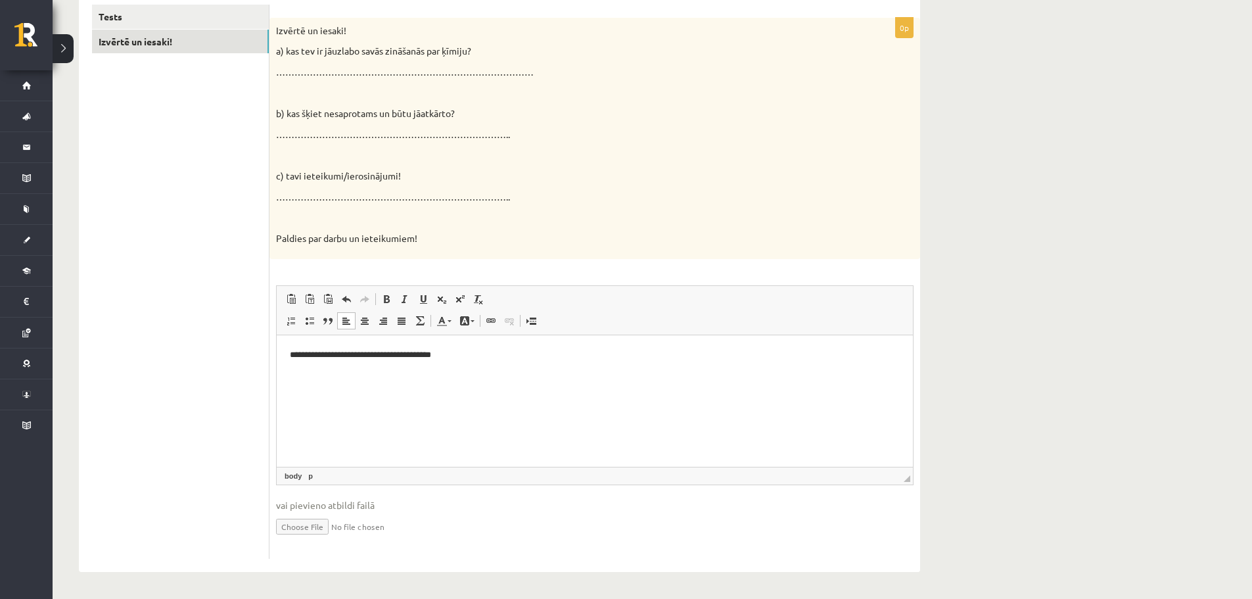
click at [469, 363] on html "**********" at bounding box center [595, 355] width 636 height 40
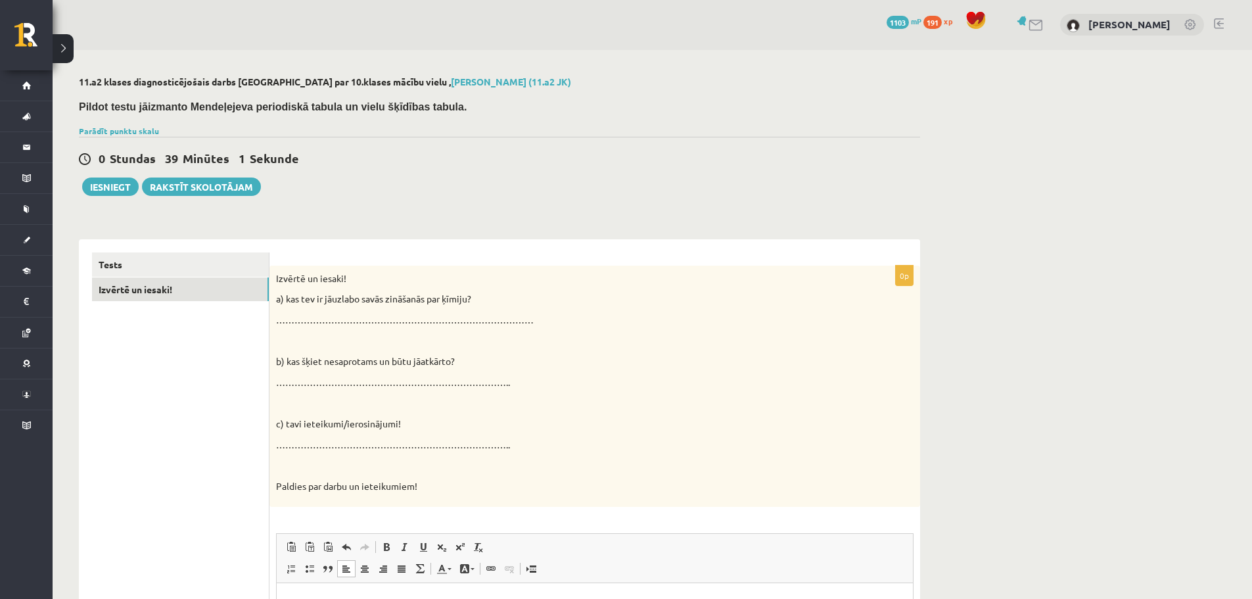
scroll to position [0, 0]
click at [128, 258] on link "Tests" at bounding box center [180, 265] width 177 height 24
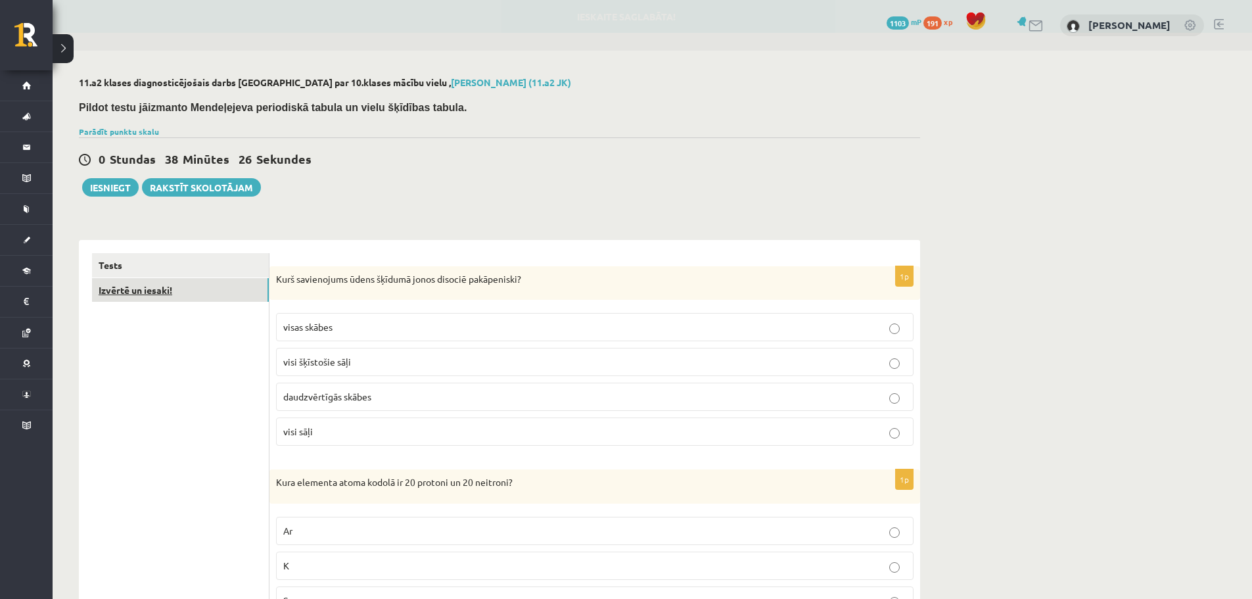
click at [153, 291] on link "Izvērtē un iesaki!" at bounding box center [180, 290] width 177 height 24
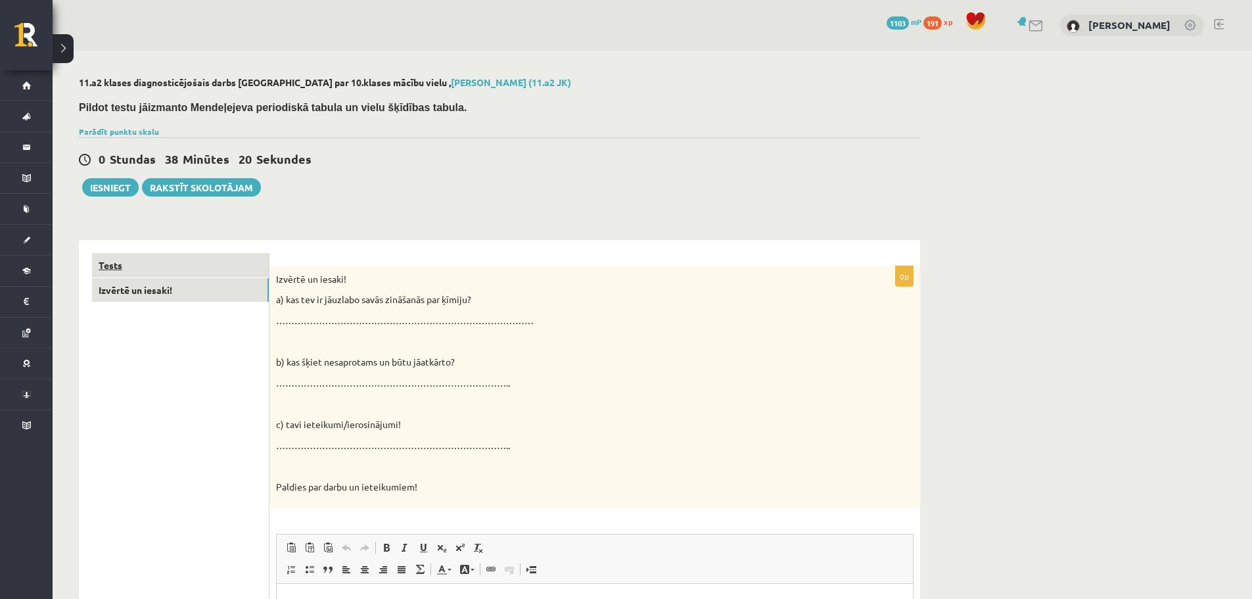
click at [135, 268] on link "Tests" at bounding box center [180, 265] width 177 height 24
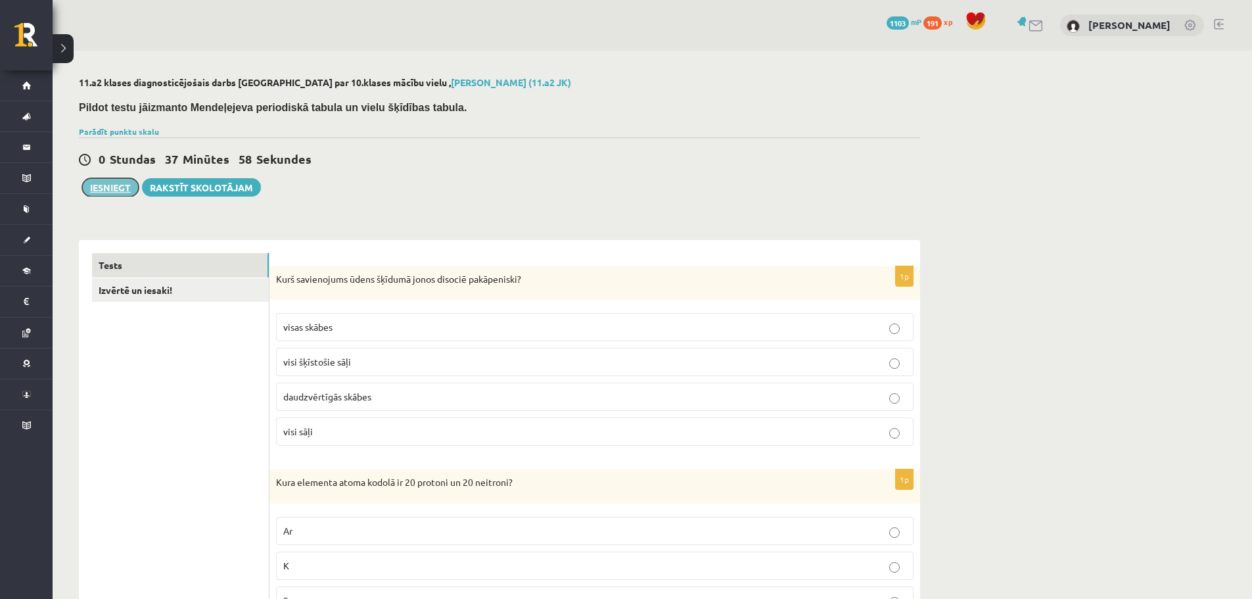
click at [114, 185] on button "Iesniegt" at bounding box center [110, 187] width 57 height 18
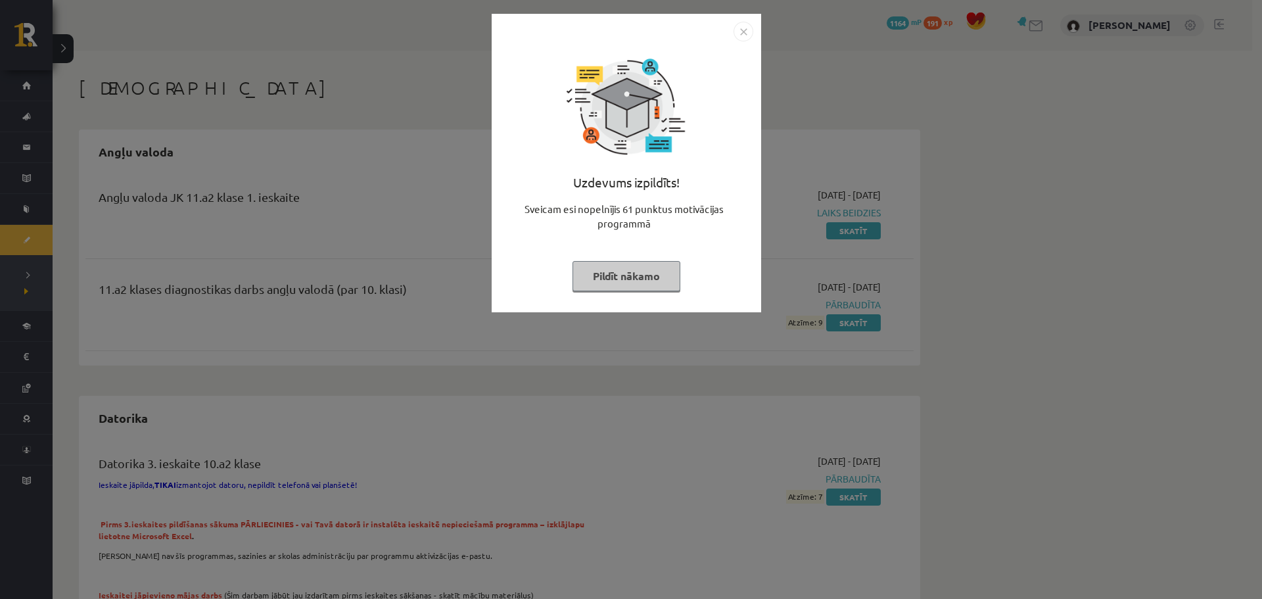
click at [743, 33] on img "Close" at bounding box center [744, 32] width 20 height 20
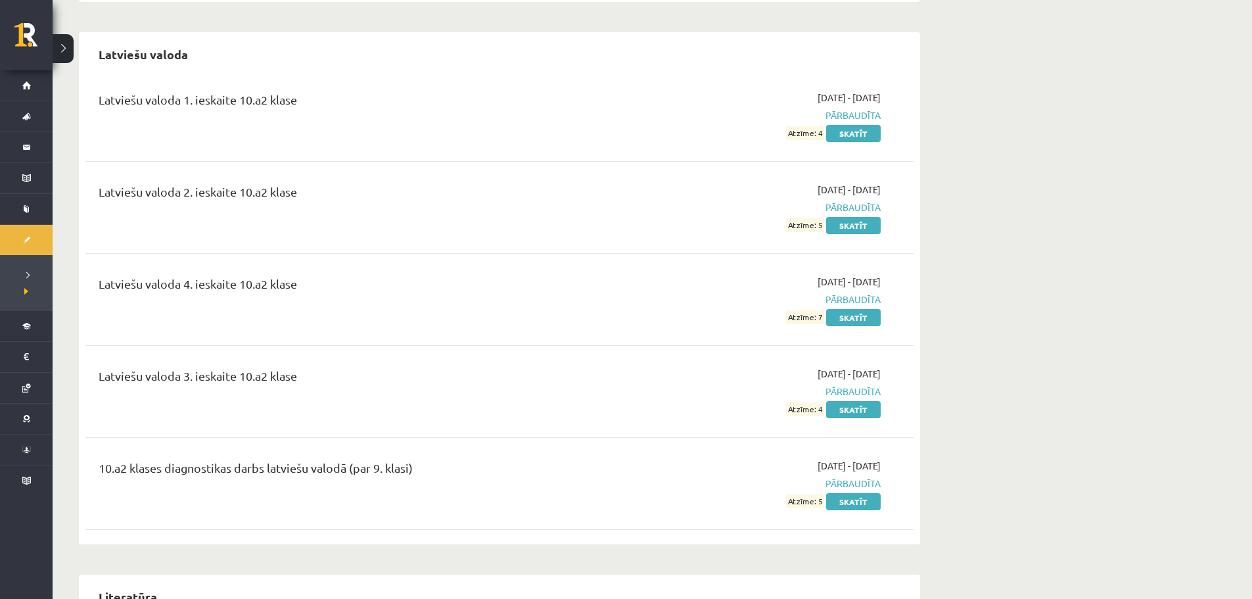
scroll to position [2235, 0]
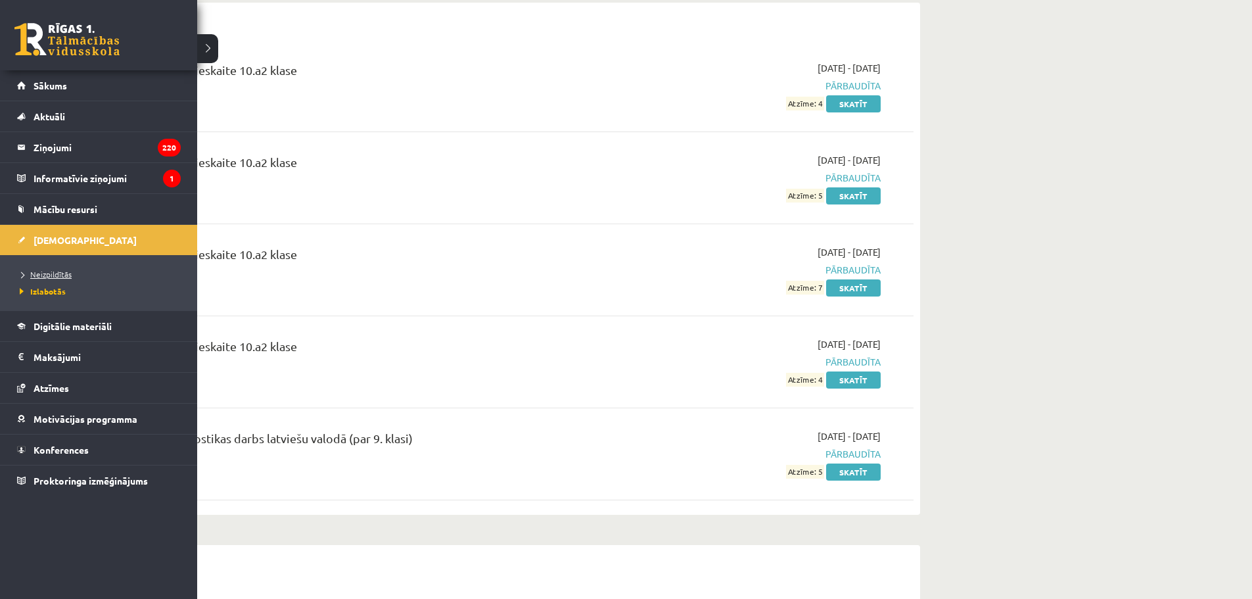
click at [48, 276] on span "Neizpildītās" at bounding box center [43, 274] width 55 height 11
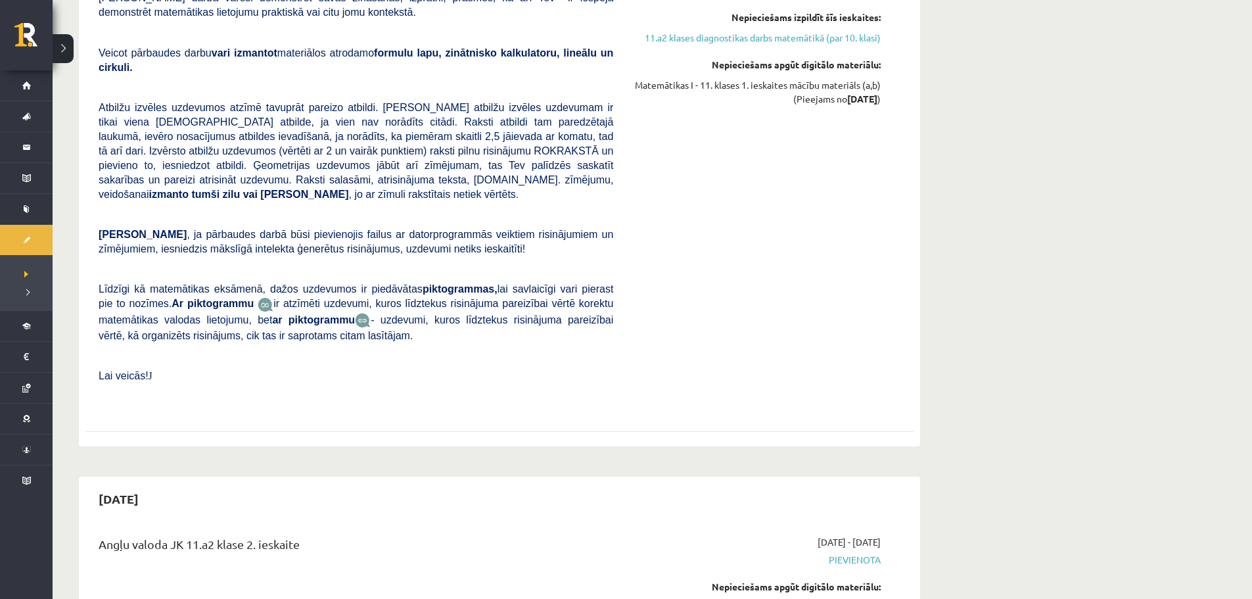
scroll to position [3089, 0]
